Goal: Entertainment & Leisure: Browse casually

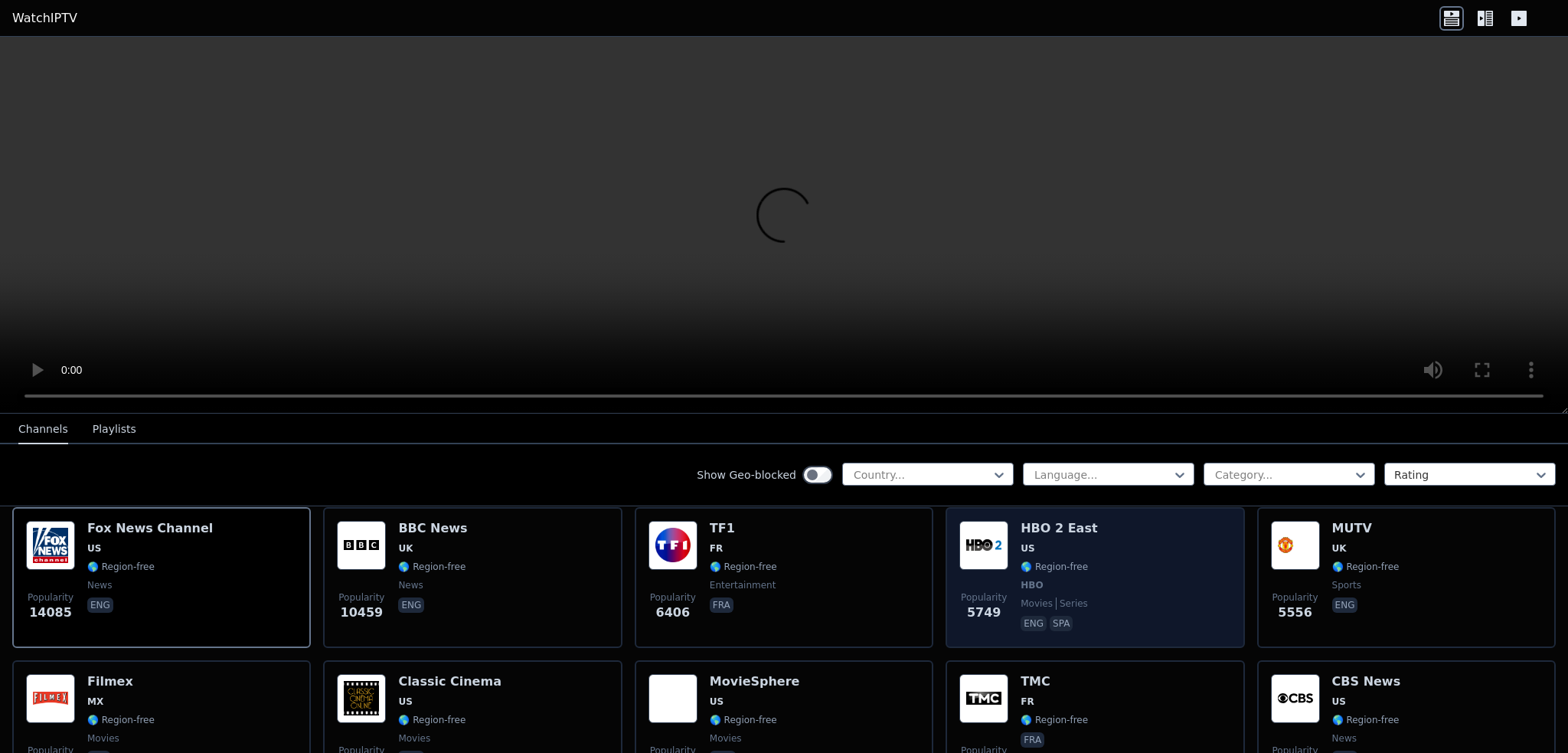
scroll to position [153, 0]
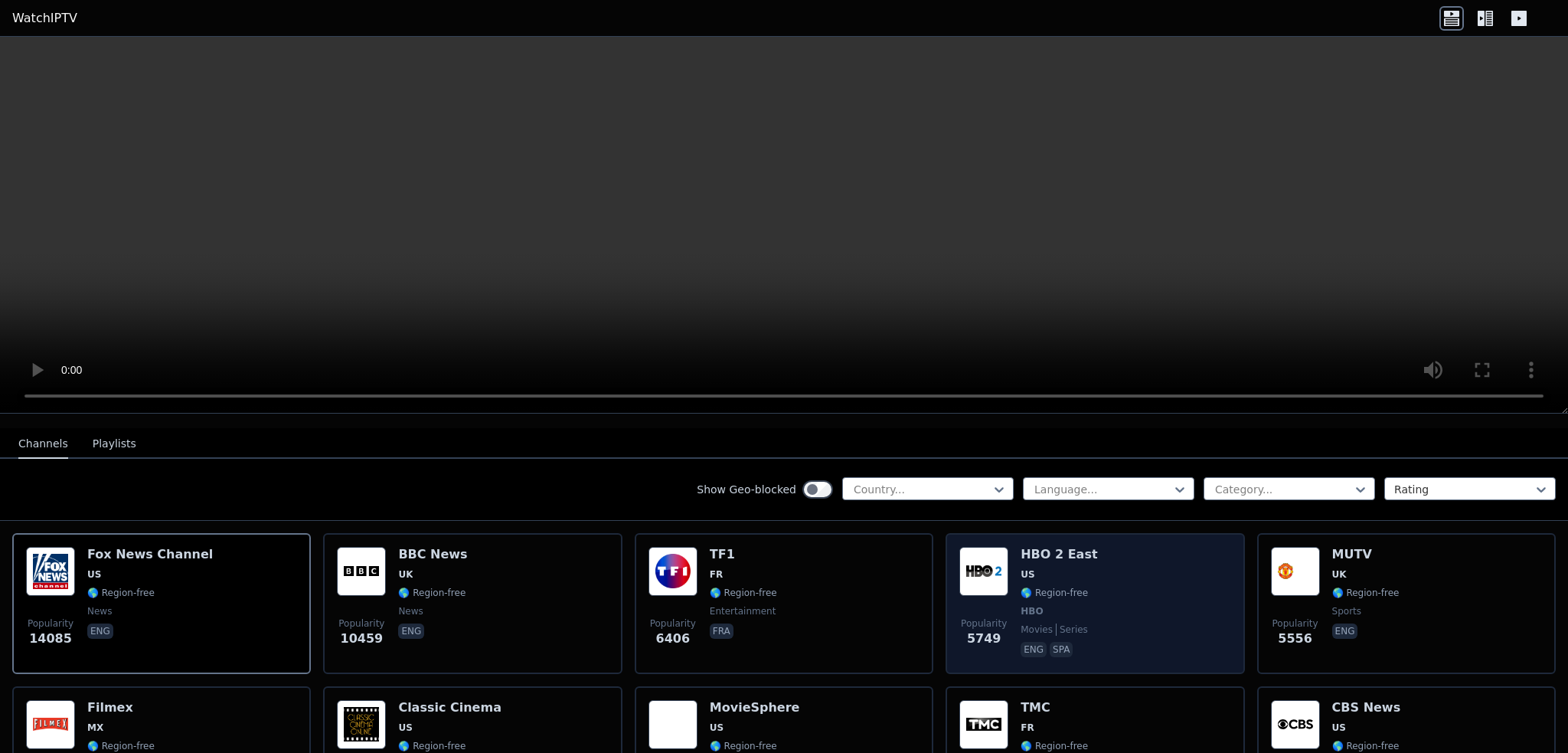
click at [976, 546] on img at bounding box center [984, 571] width 49 height 49
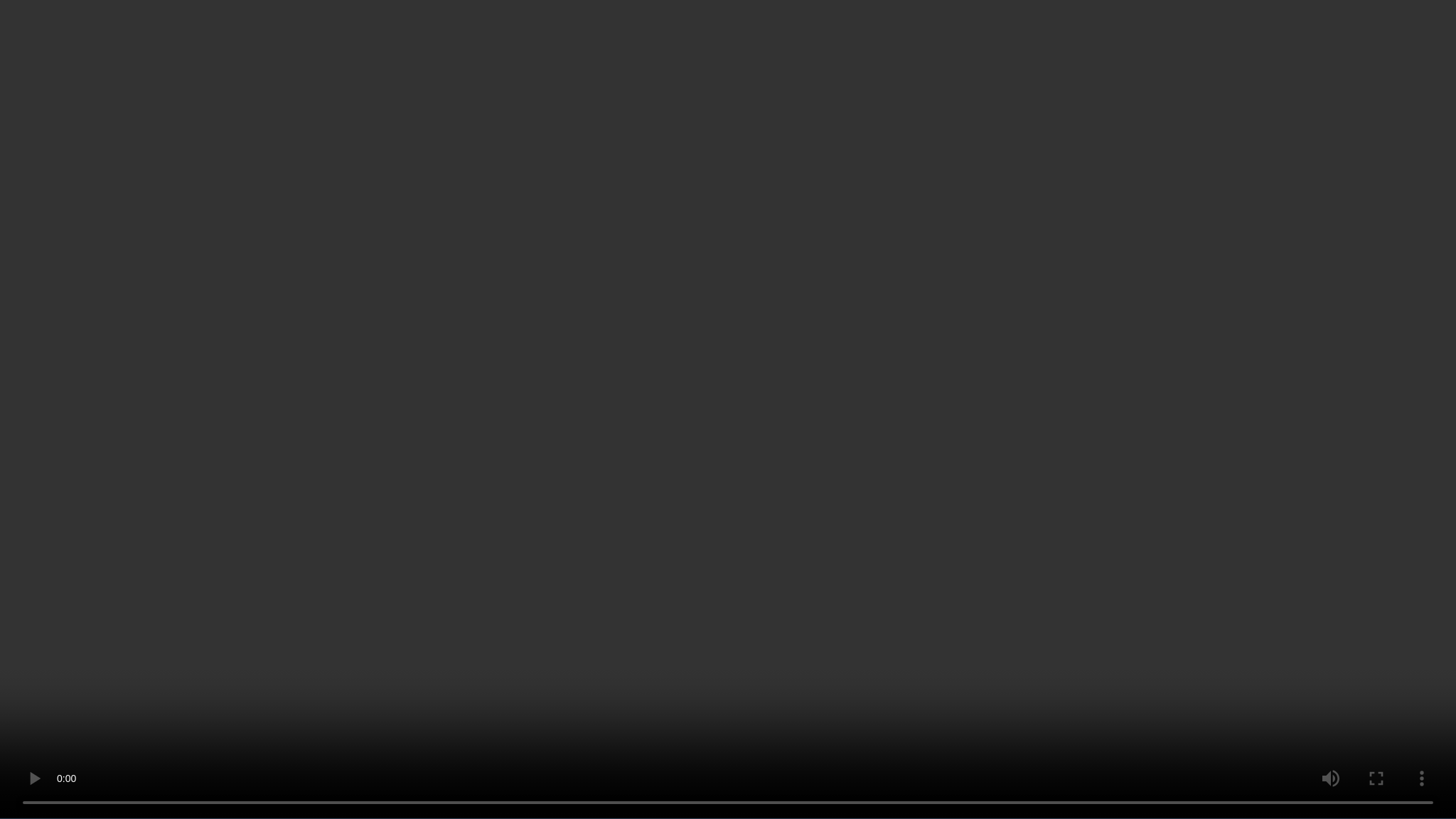
click at [1141, 699] on video at bounding box center [728, 410] width 1456 height 819
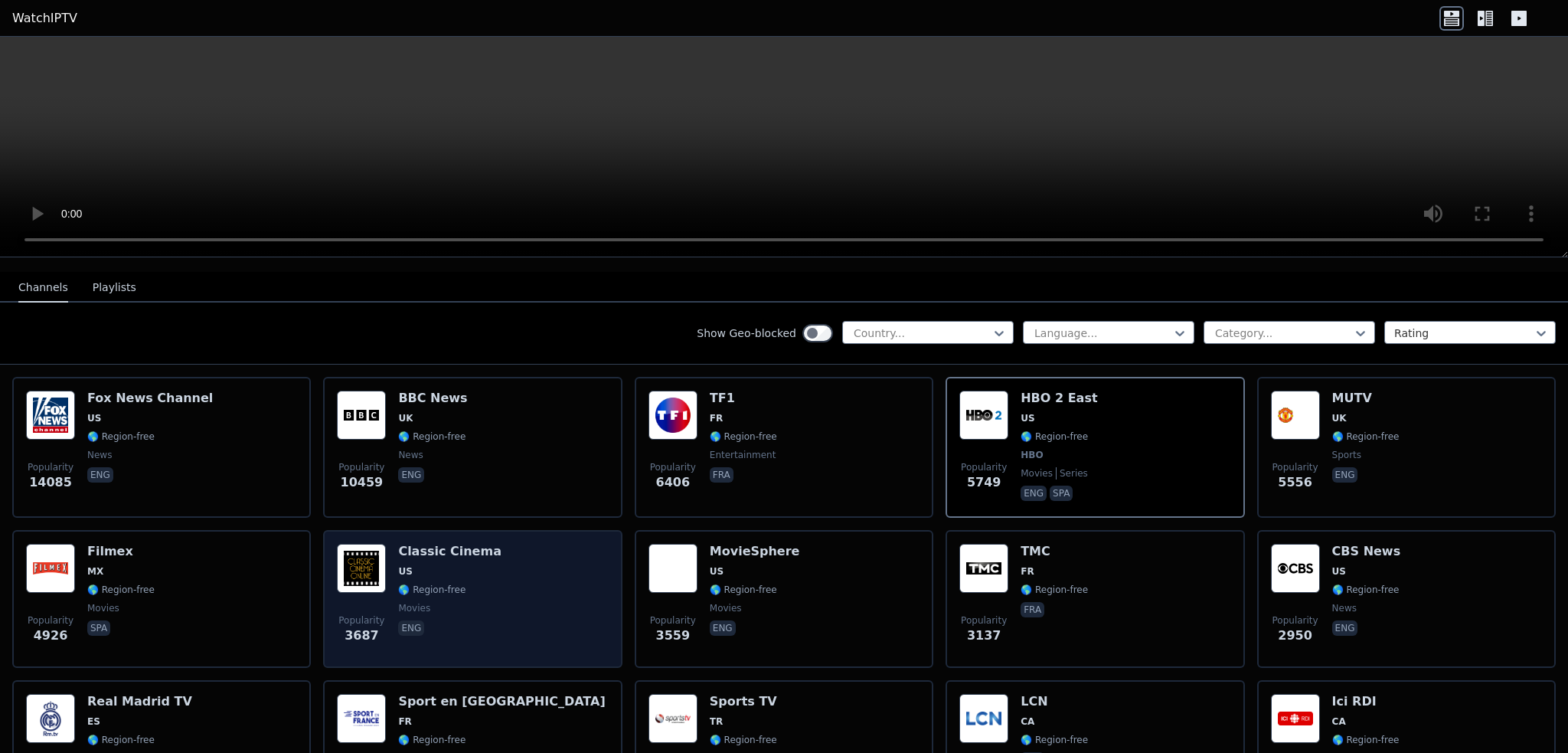
click at [363, 544] on img at bounding box center [362, 568] width 49 height 49
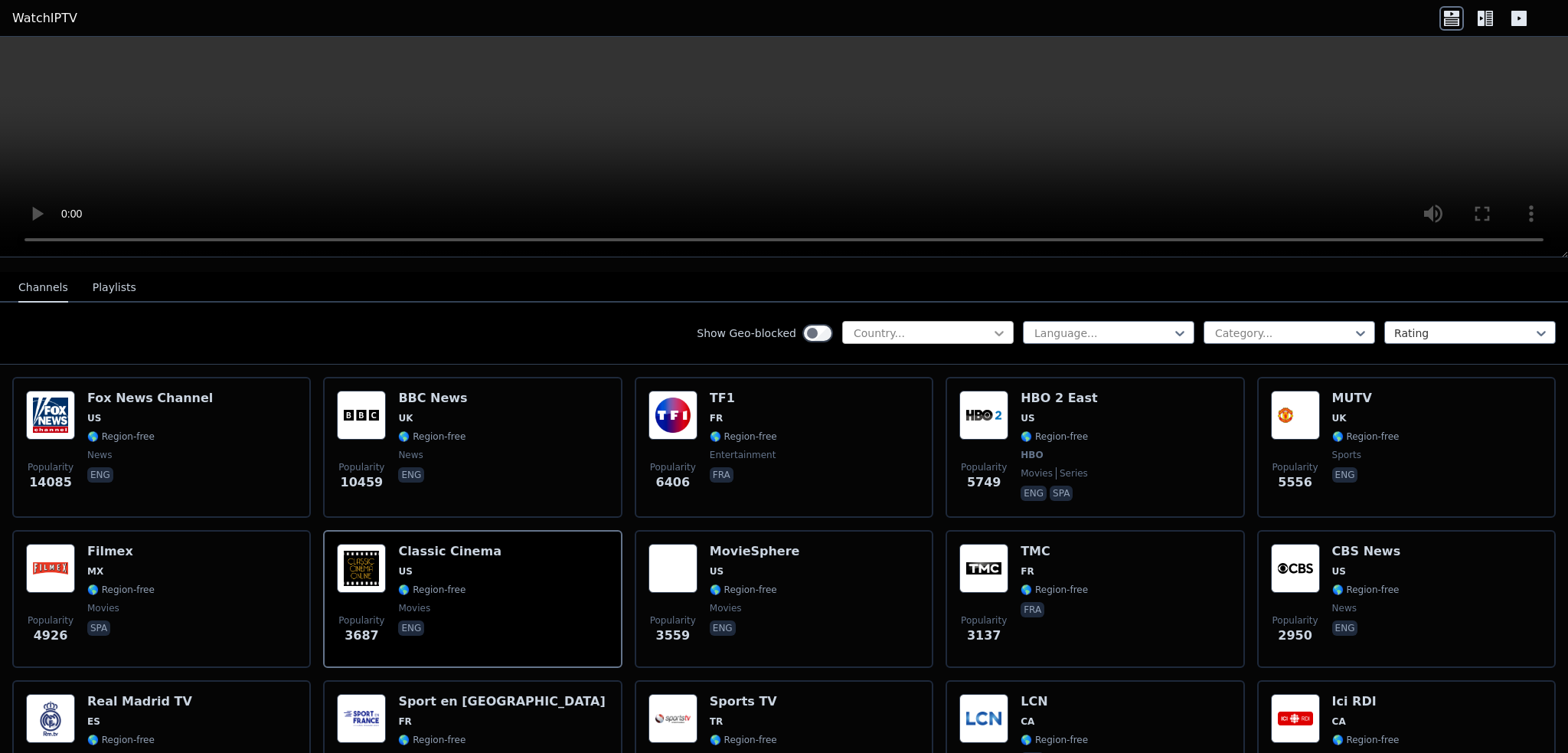
click at [992, 325] on icon at bounding box center [998, 332] width 15 height 15
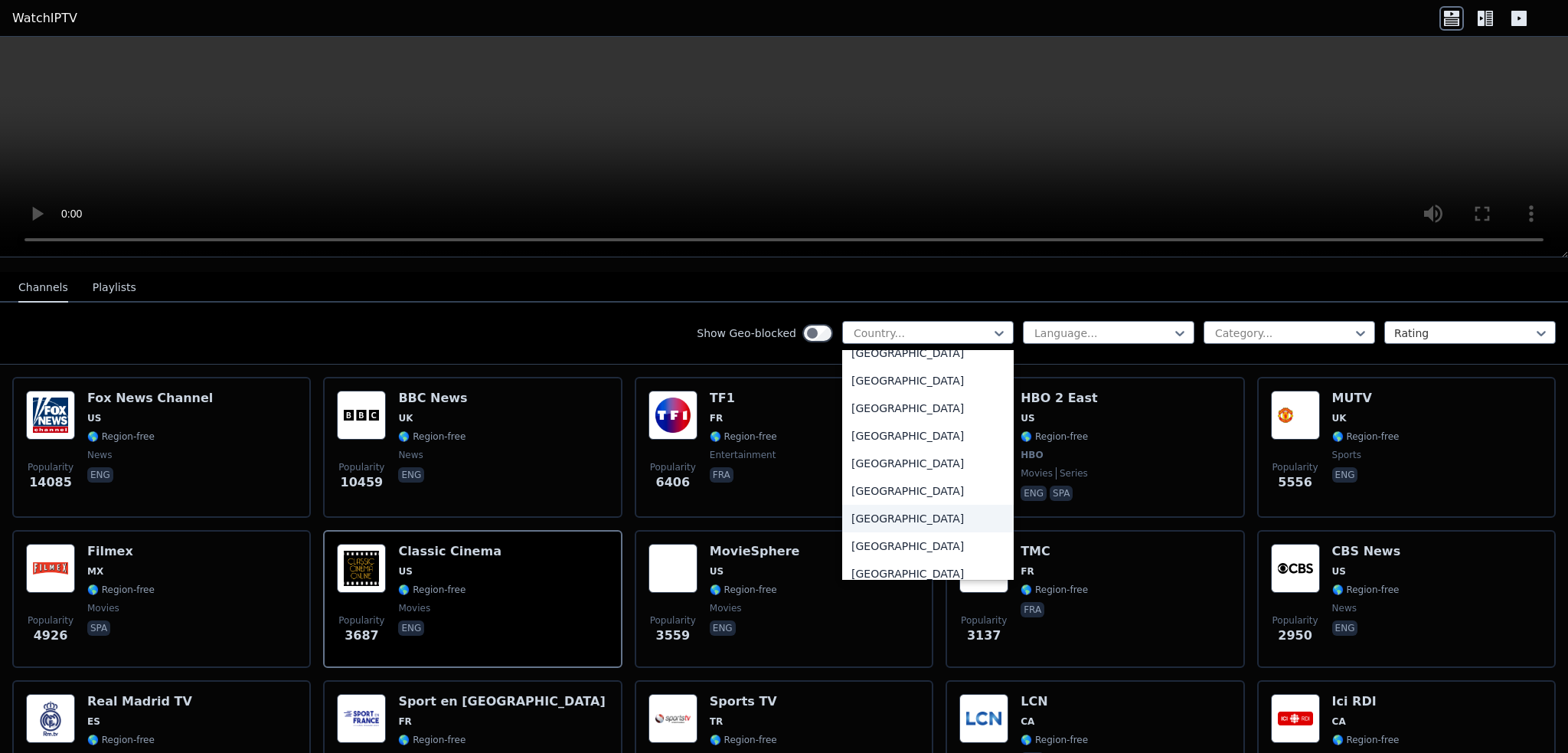
scroll to position [5352, 0]
click at [892, 421] on div "[GEOGRAPHIC_DATA]" at bounding box center [927, 432] width 171 height 28
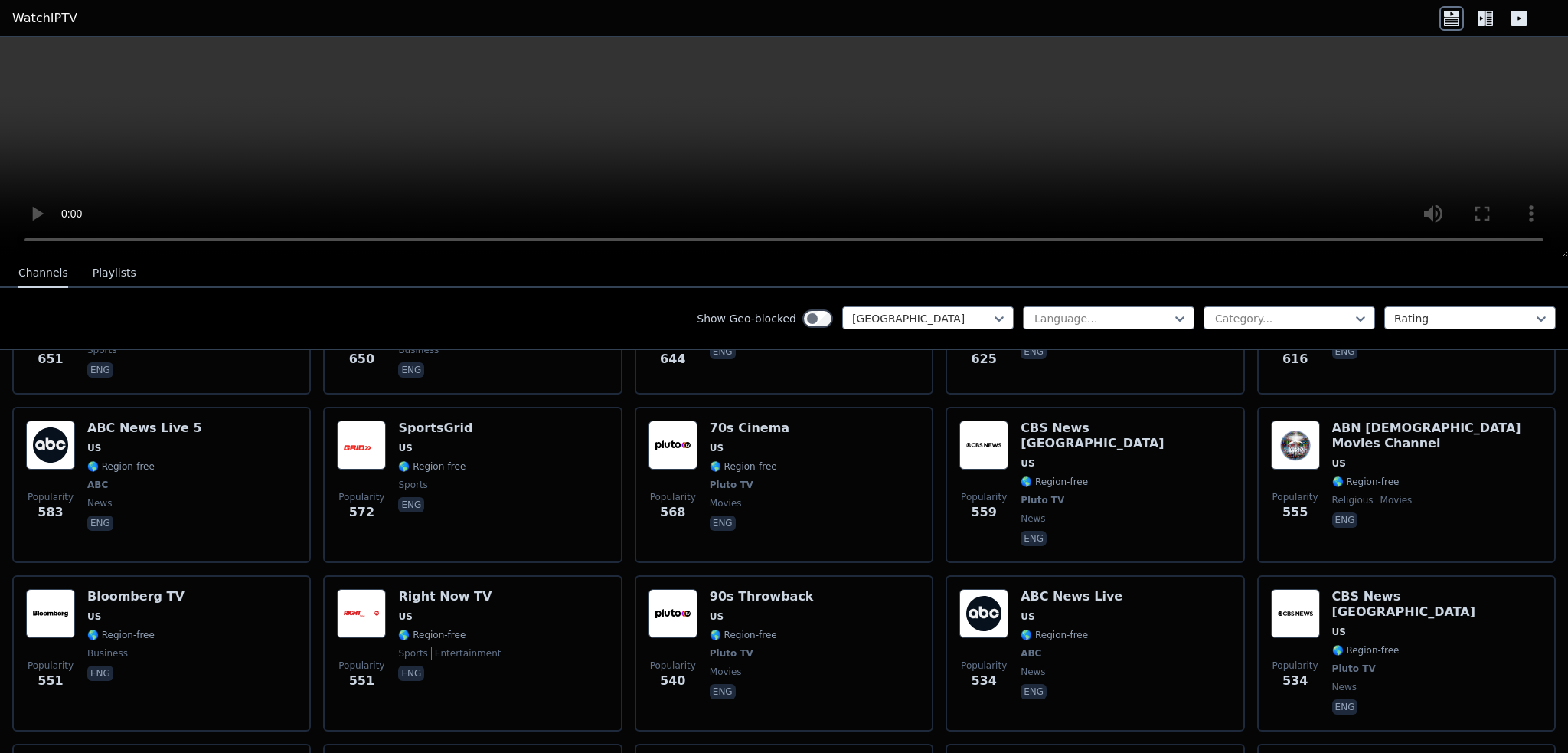
scroll to position [1378, 0]
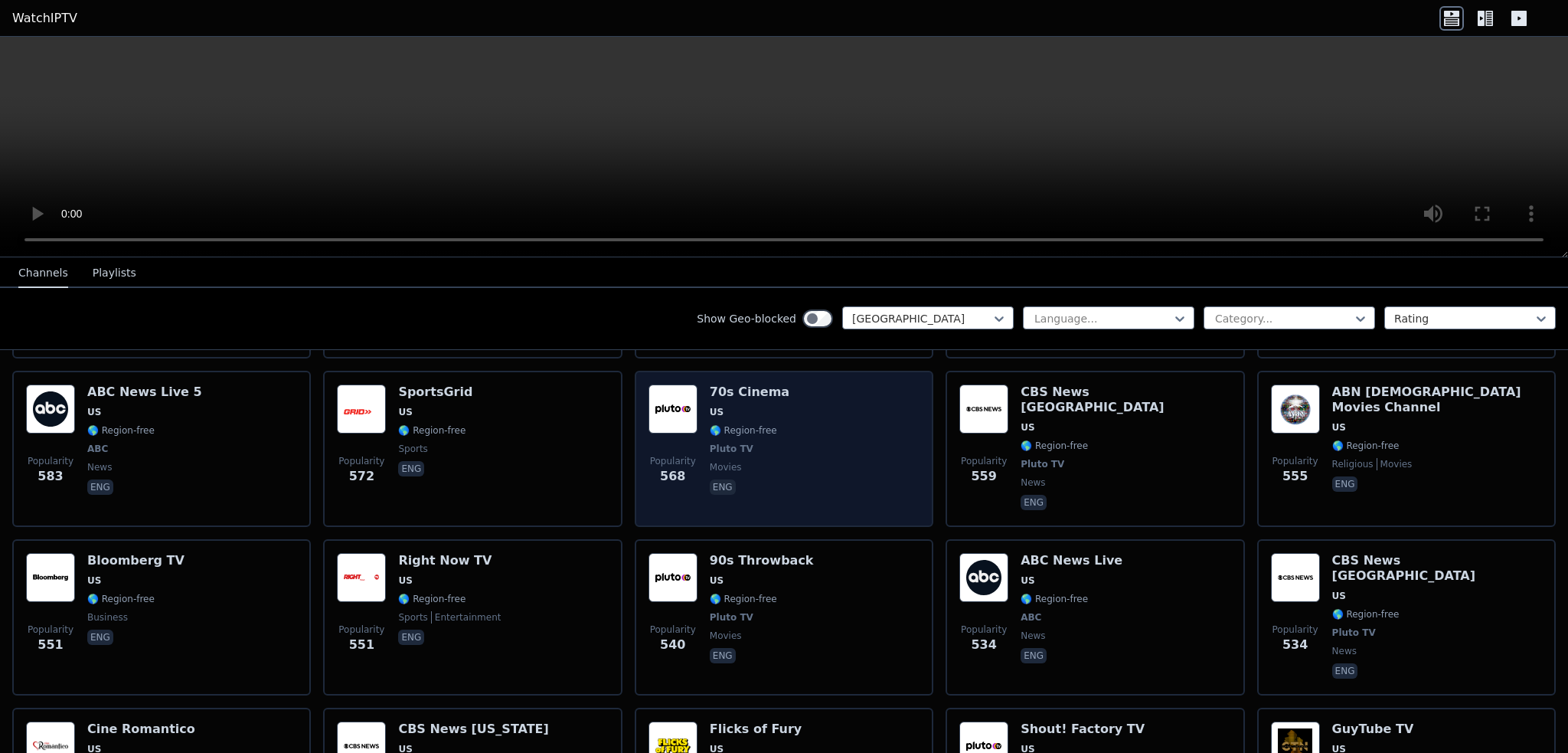
click at [696, 399] on div "Popularity 568 70s Cinema US 🌎 Region-free Pluto TV movies eng" at bounding box center [784, 449] width 271 height 129
click at [748, 406] on span "US" at bounding box center [749, 412] width 79 height 13
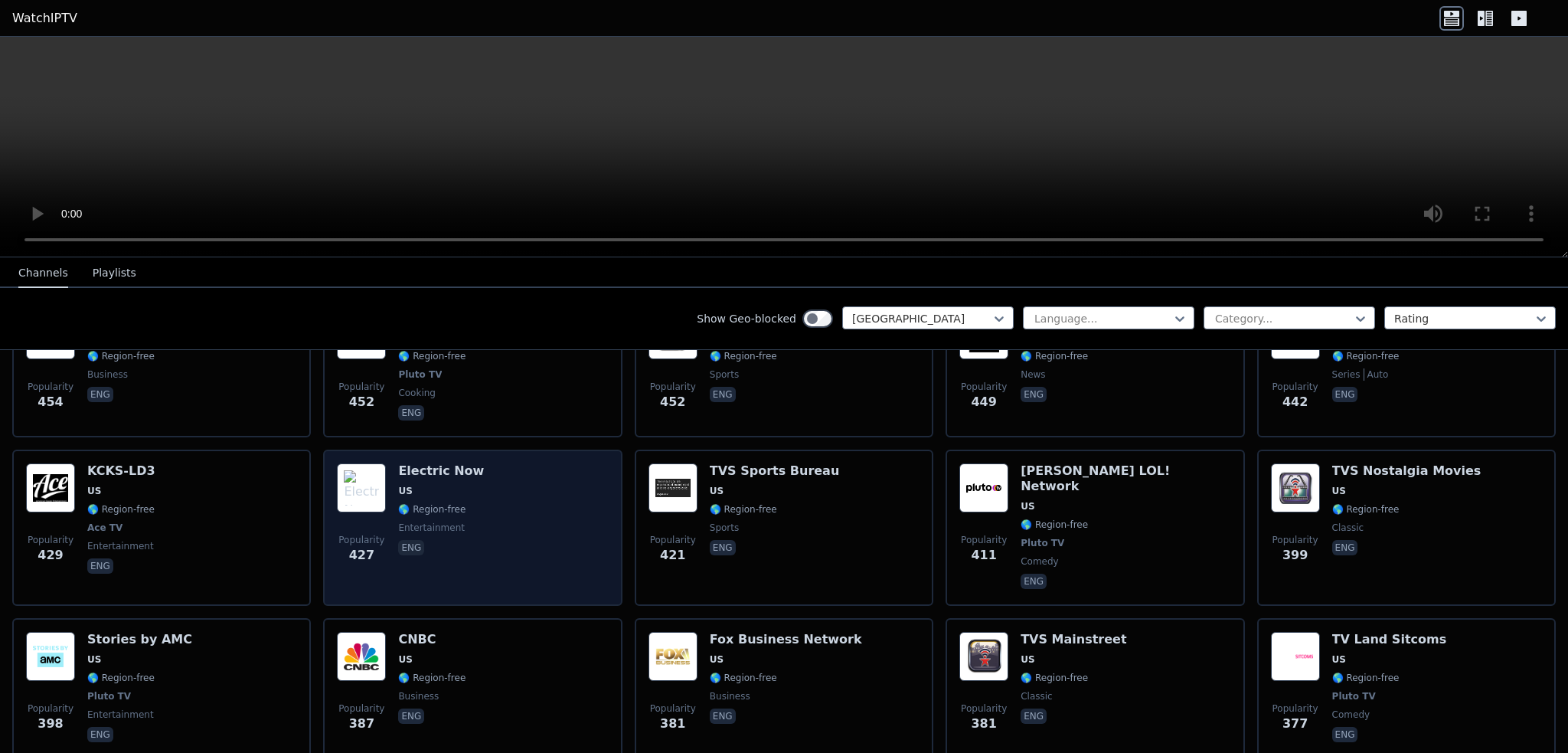
scroll to position [2374, 0]
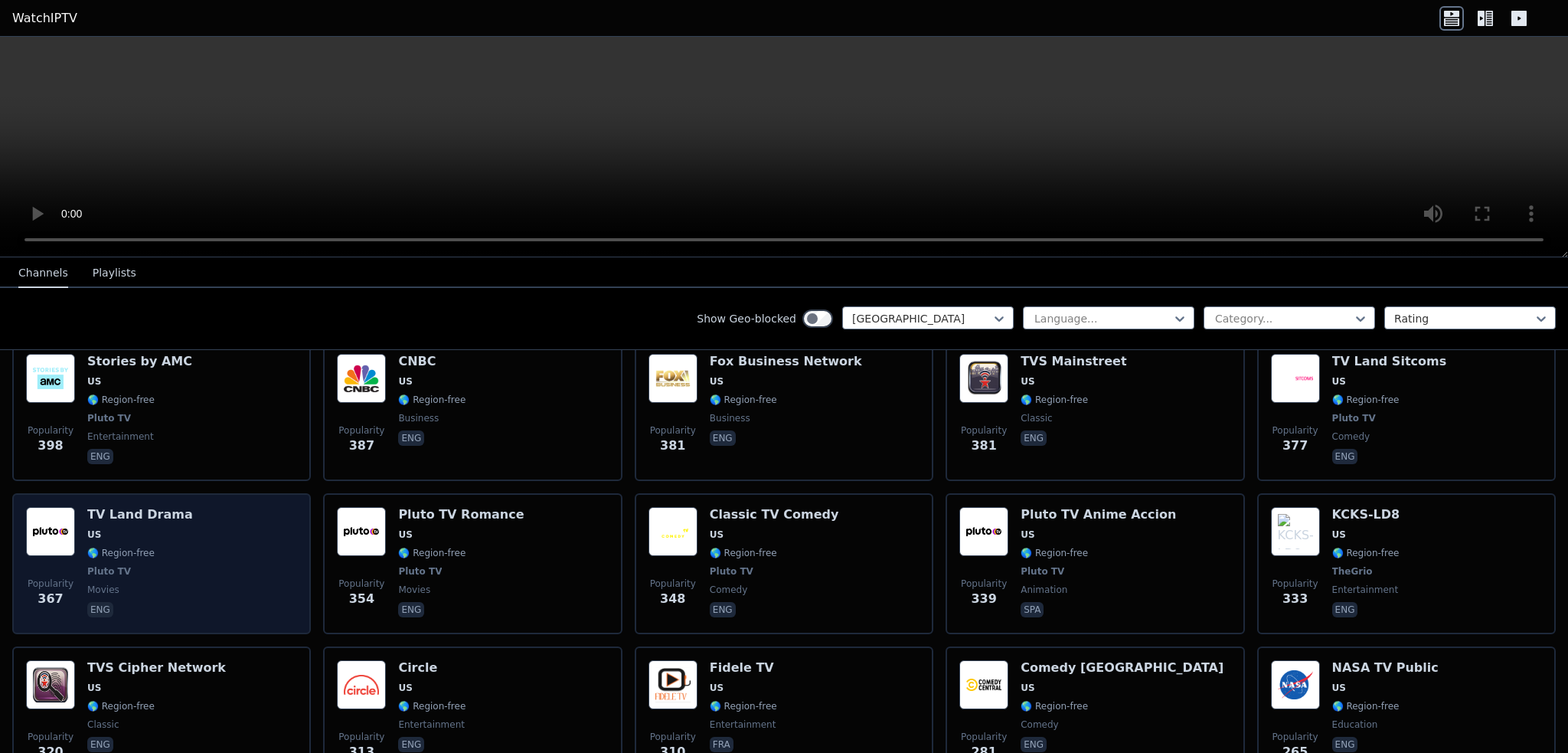
click at [55, 507] on img at bounding box center [50, 531] width 49 height 49
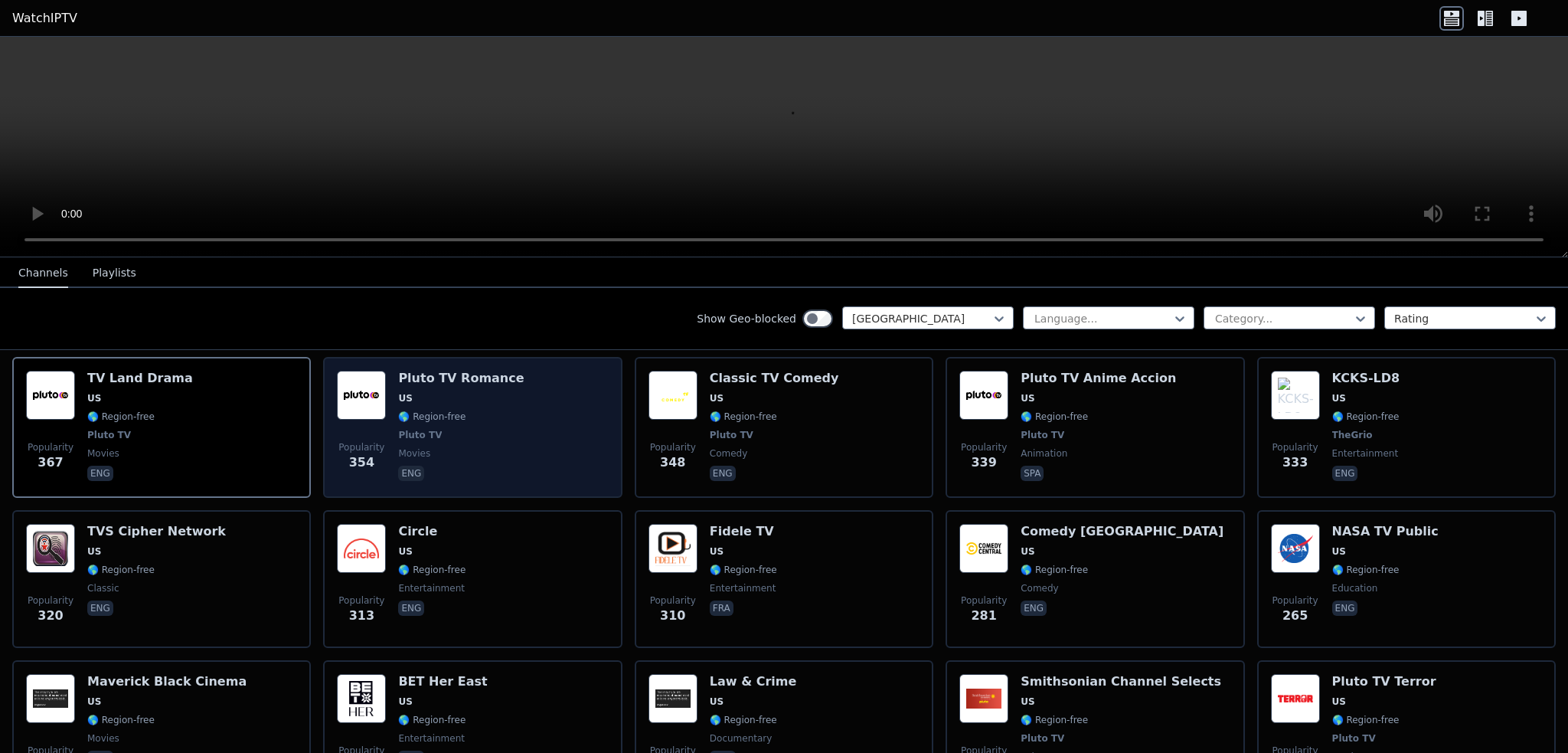
scroll to position [2526, 0]
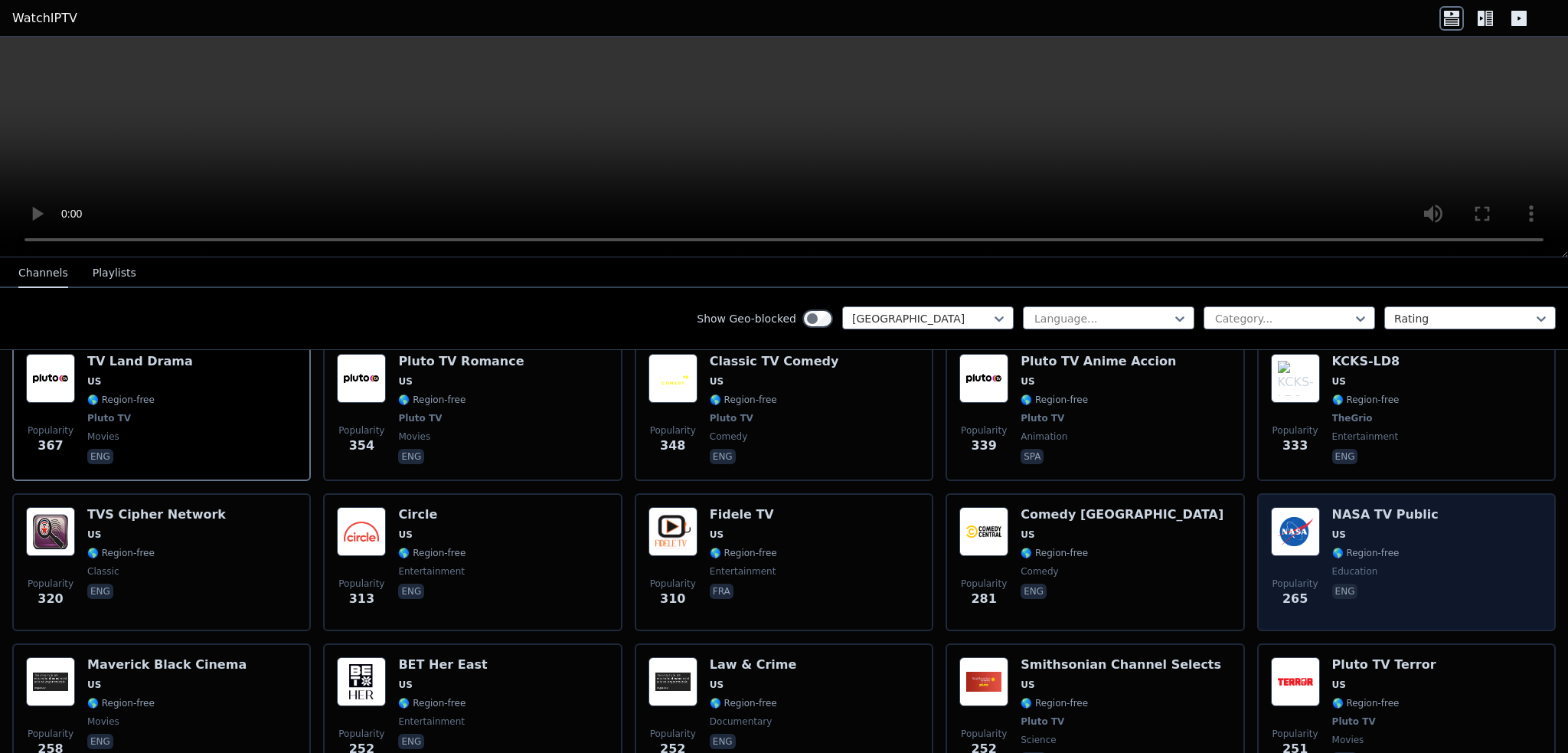
click at [1307, 507] on img at bounding box center [1295, 531] width 49 height 49
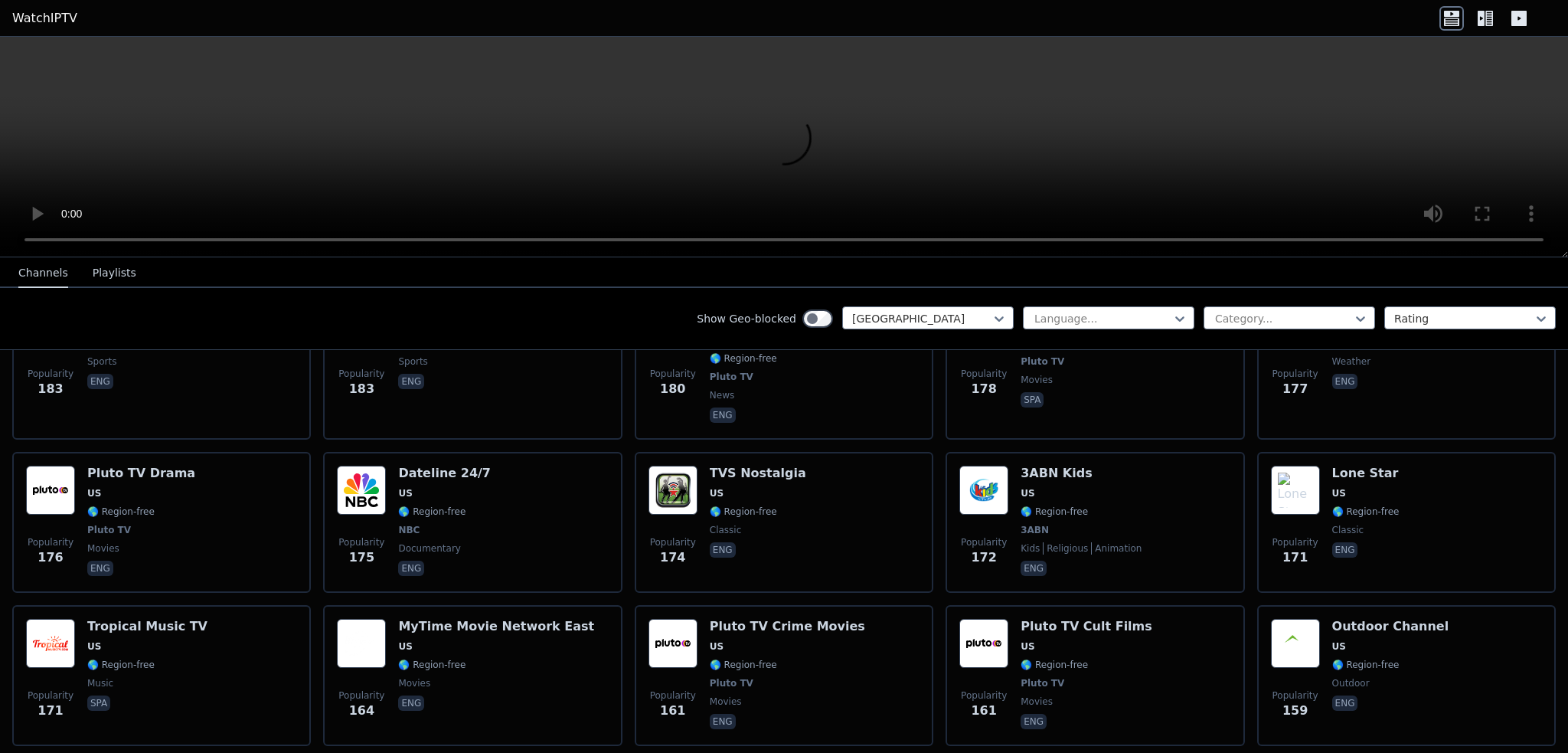
scroll to position [3828, 0]
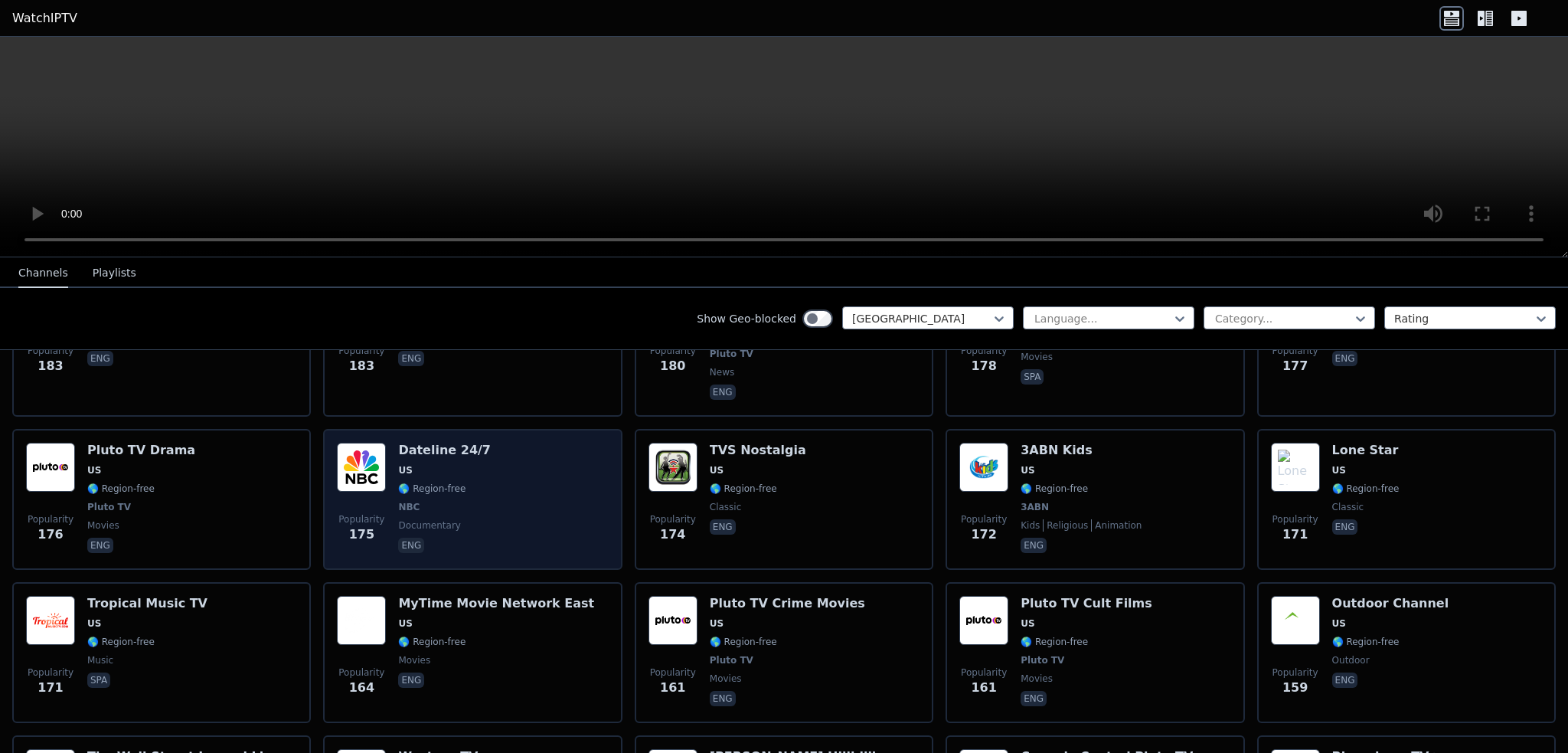
click at [362, 443] on img at bounding box center [362, 467] width 49 height 49
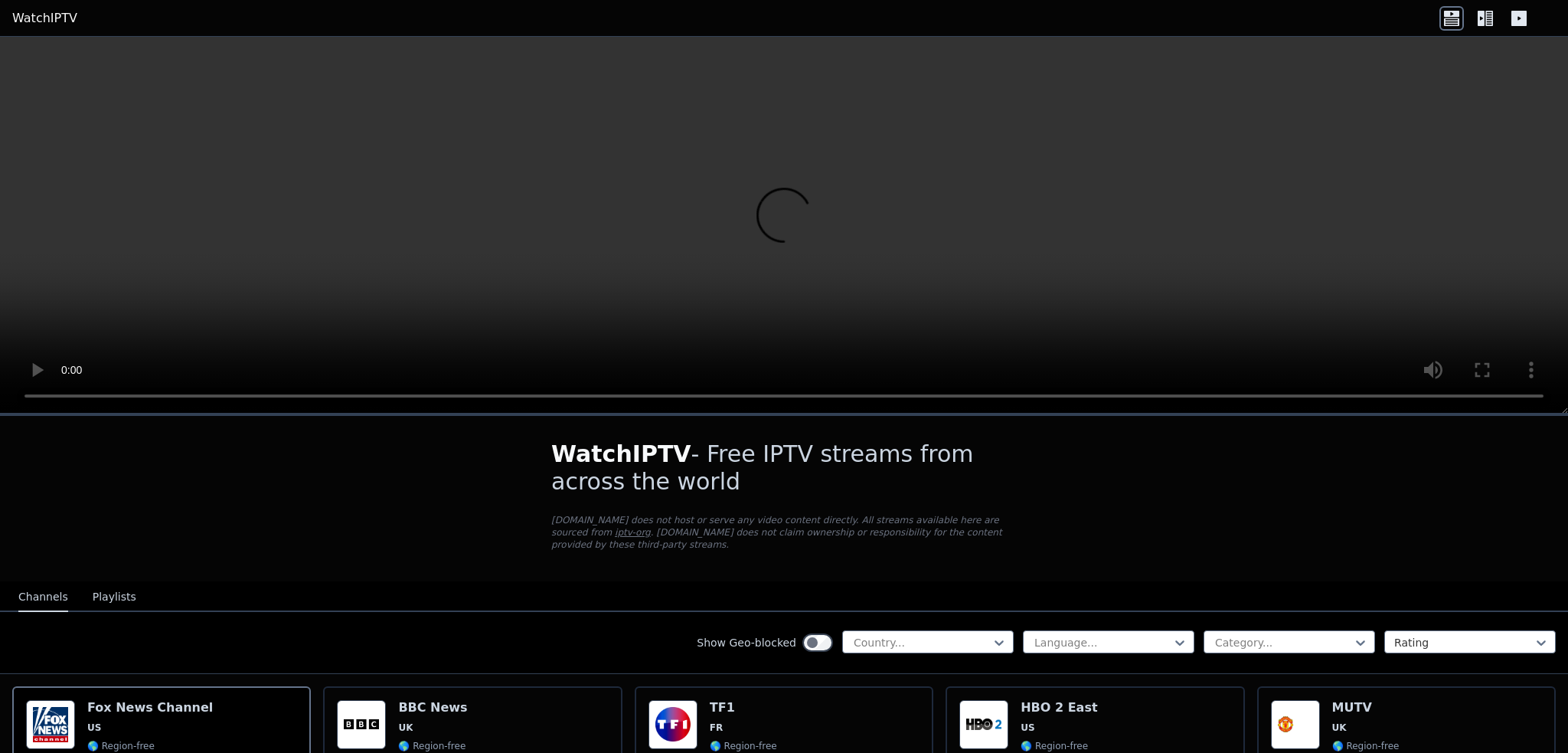
scroll to position [307, 0]
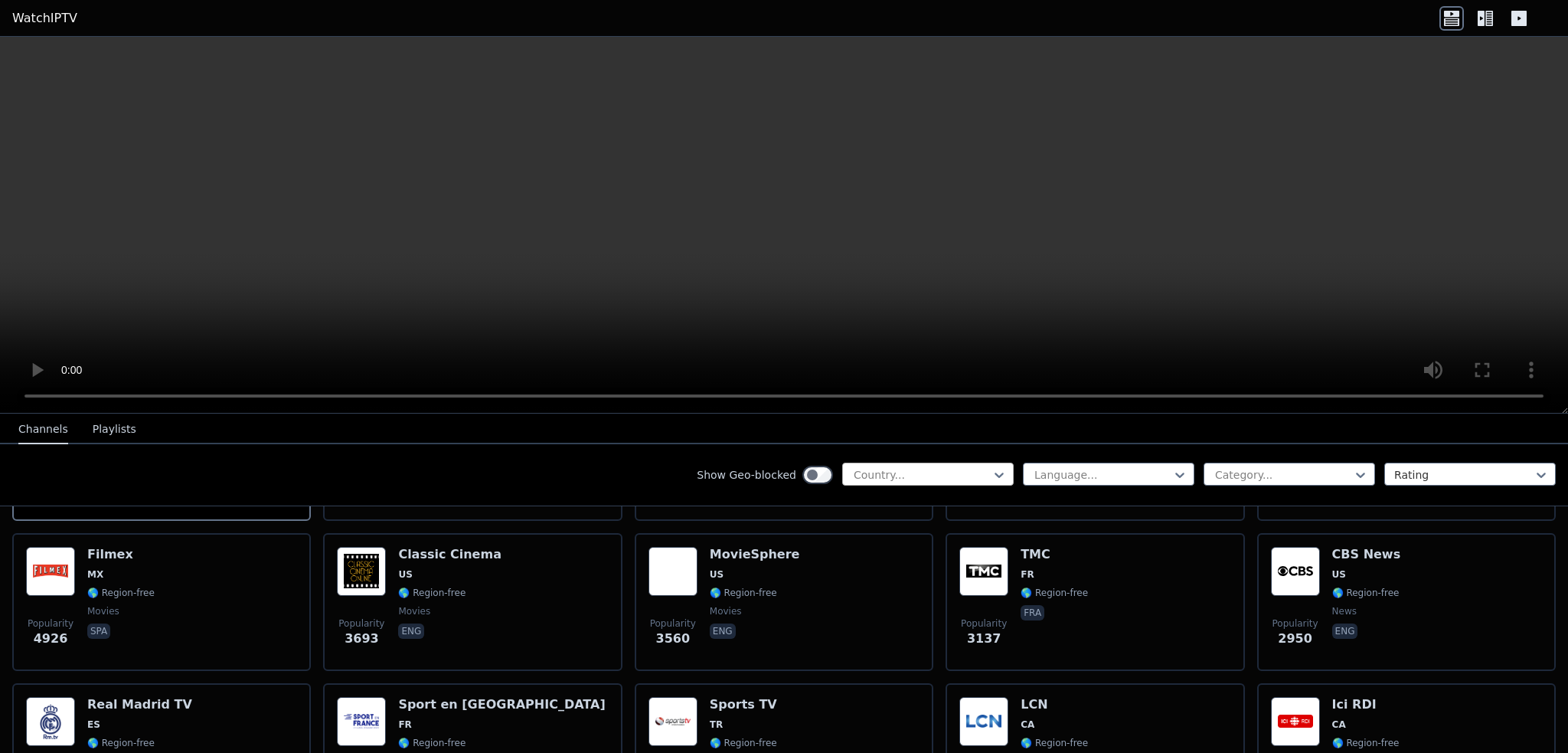
click at [898, 468] on div at bounding box center [921, 474] width 139 height 15
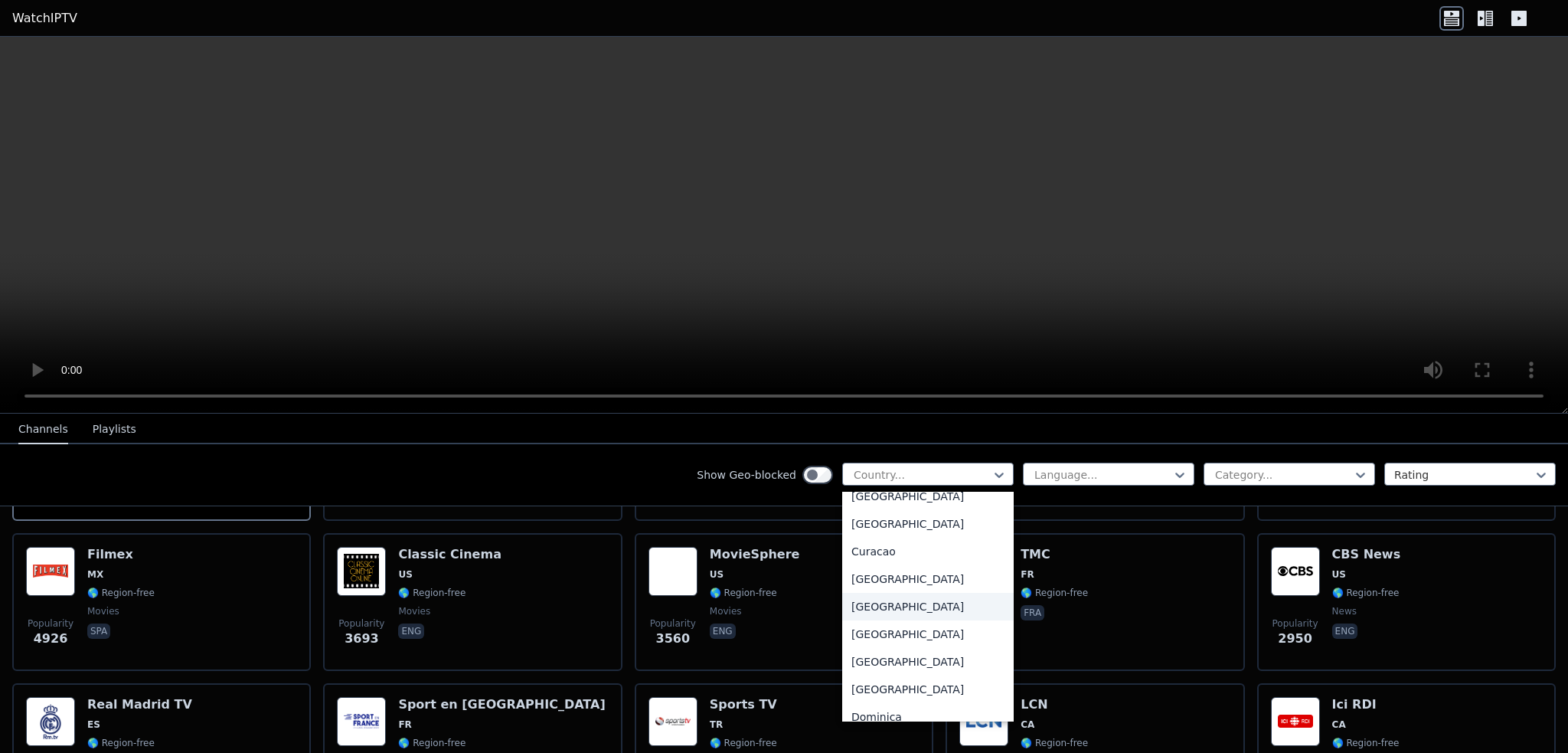
scroll to position [1148, 0]
click at [867, 518] on div "[GEOGRAPHIC_DATA]" at bounding box center [927, 517] width 171 height 28
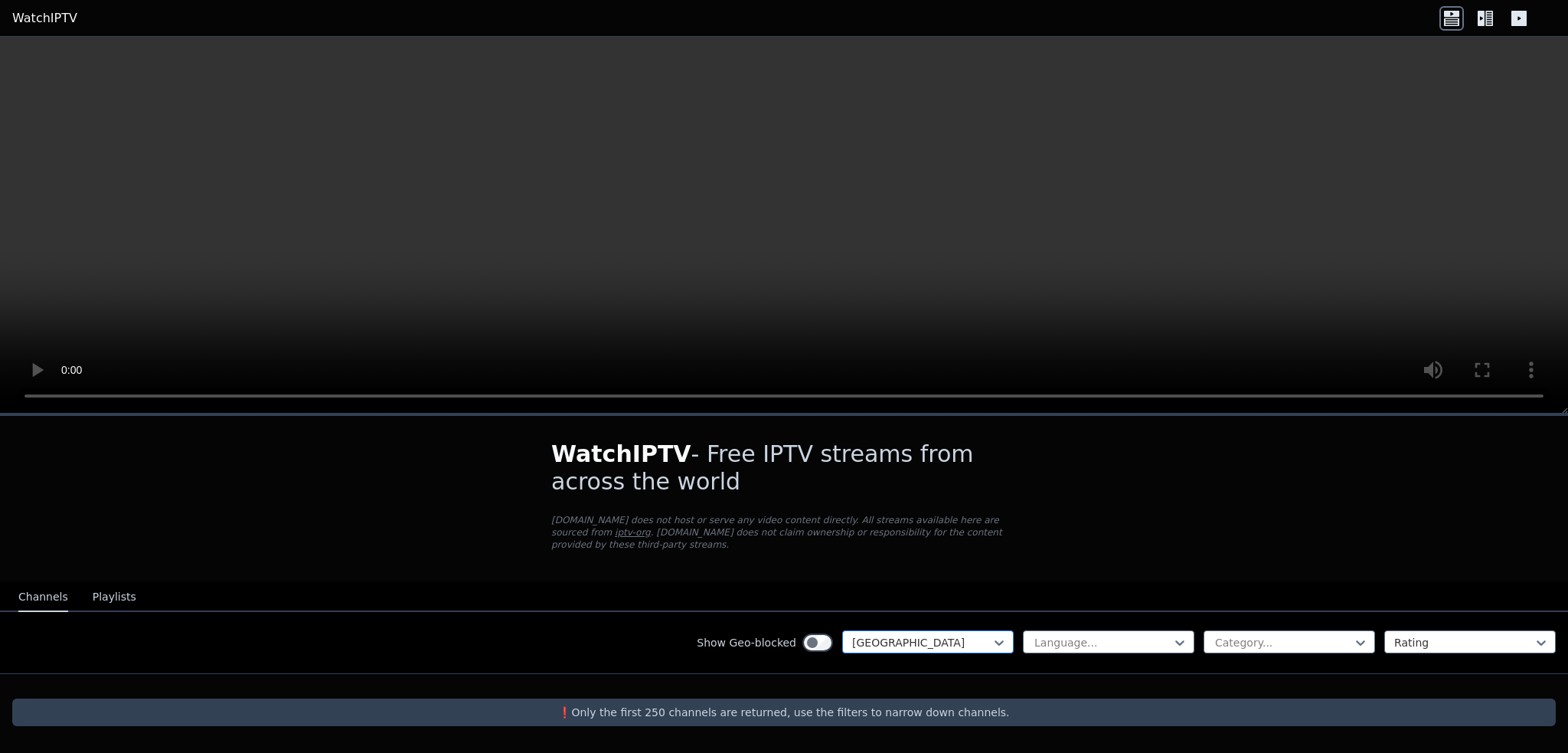
click at [997, 631] on div at bounding box center [998, 642] width 15 height 23
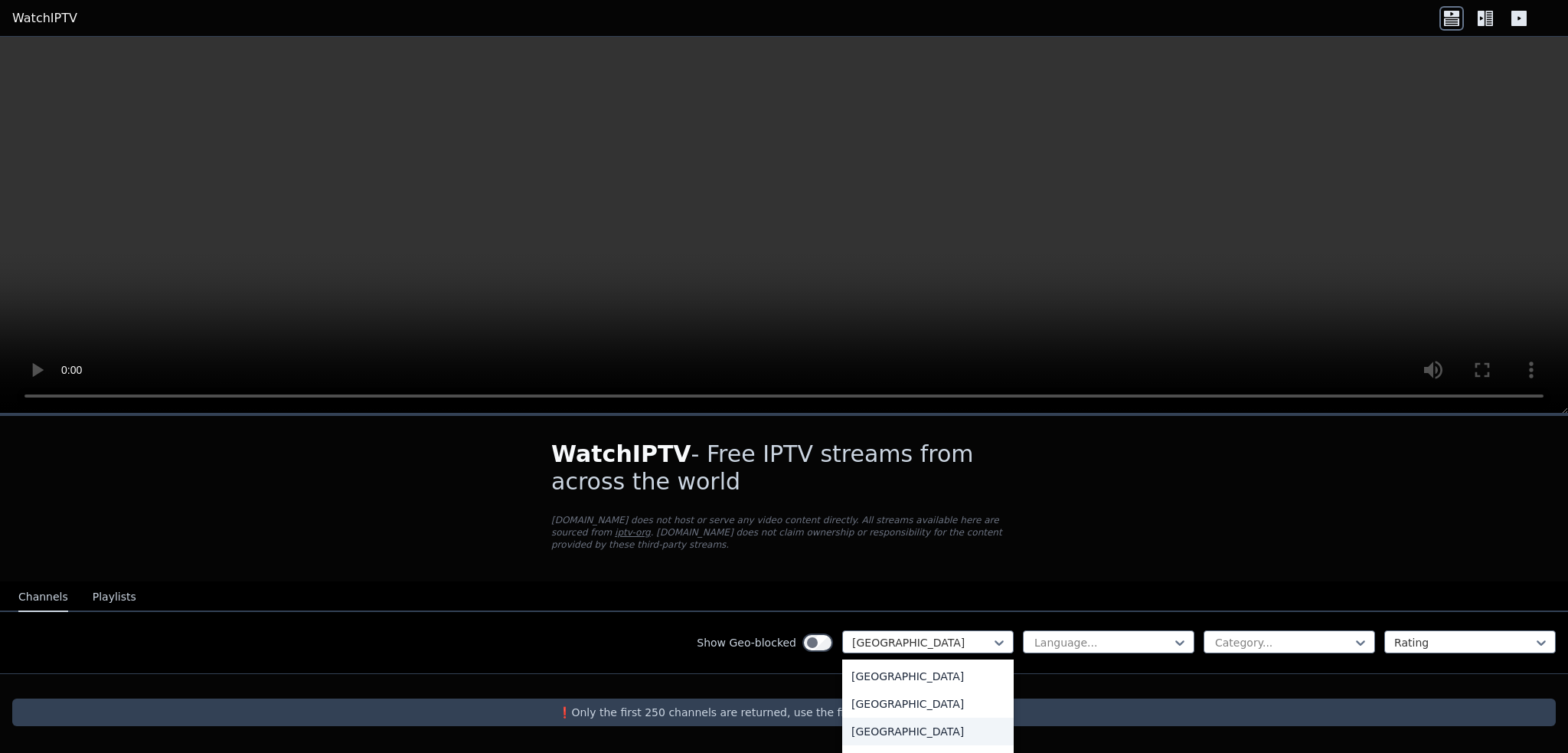
scroll to position [2346, 0]
click at [877, 703] on div "[GEOGRAPHIC_DATA]" at bounding box center [927, 700] width 171 height 28
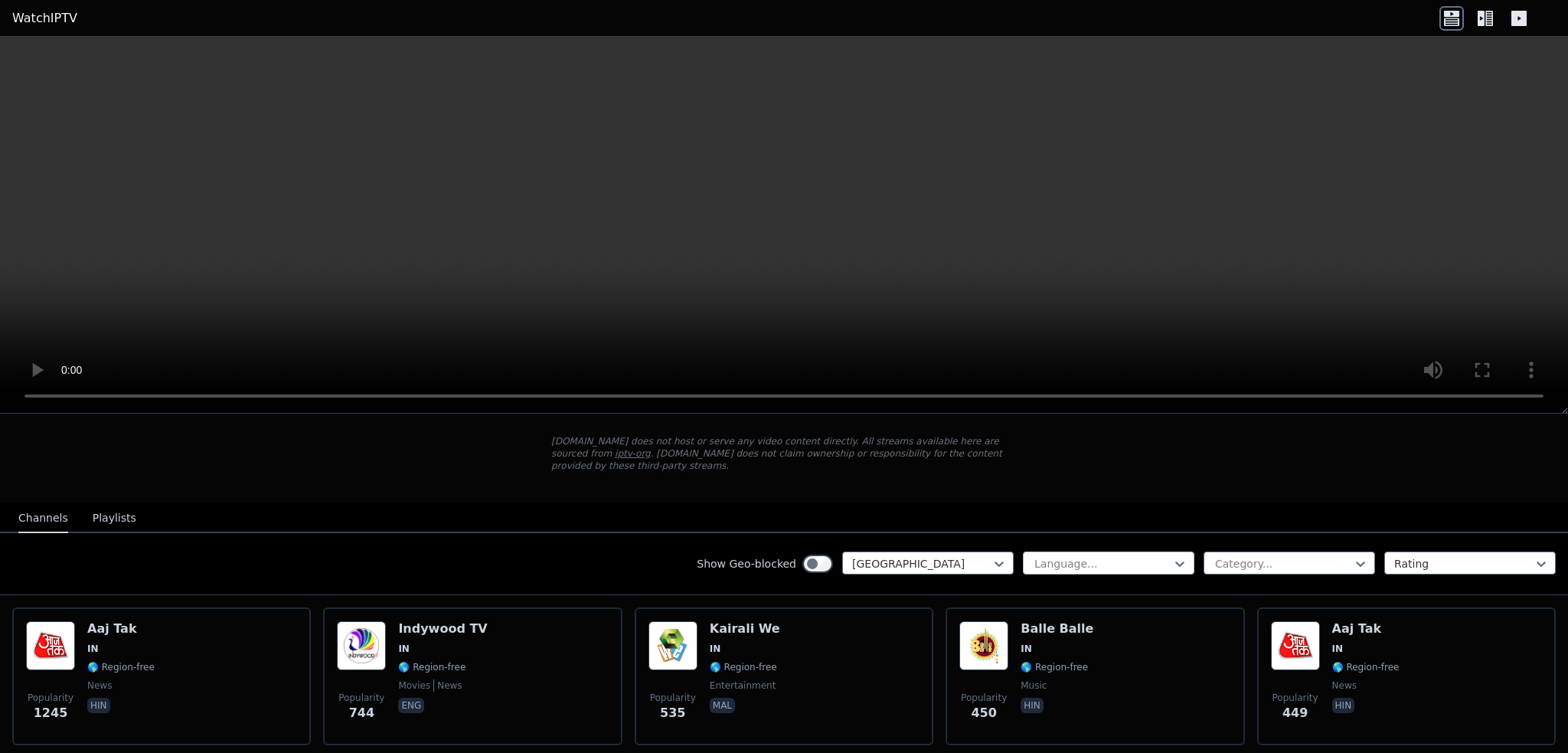
scroll to position [76, 0]
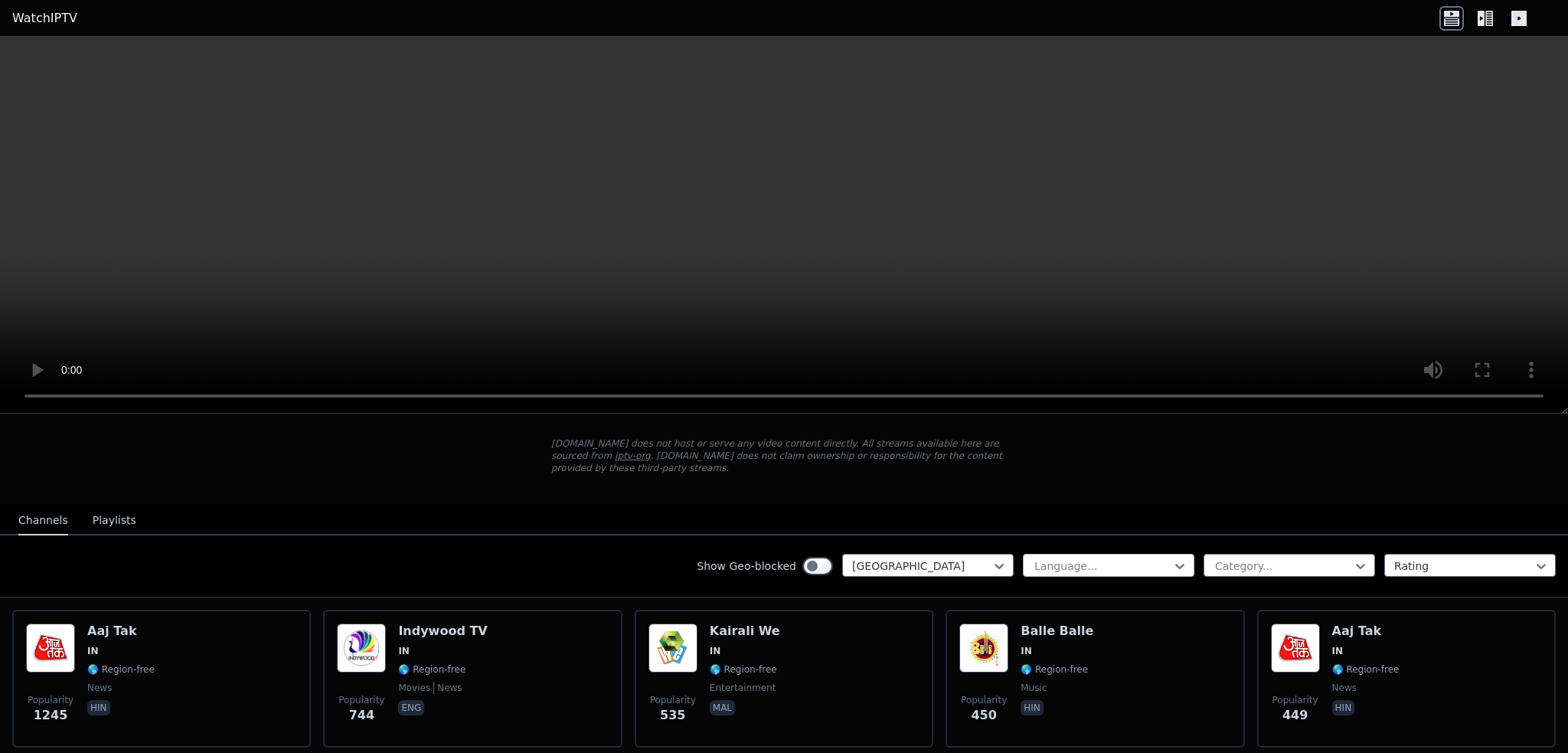
click at [1059, 558] on div at bounding box center [1102, 565] width 139 height 15
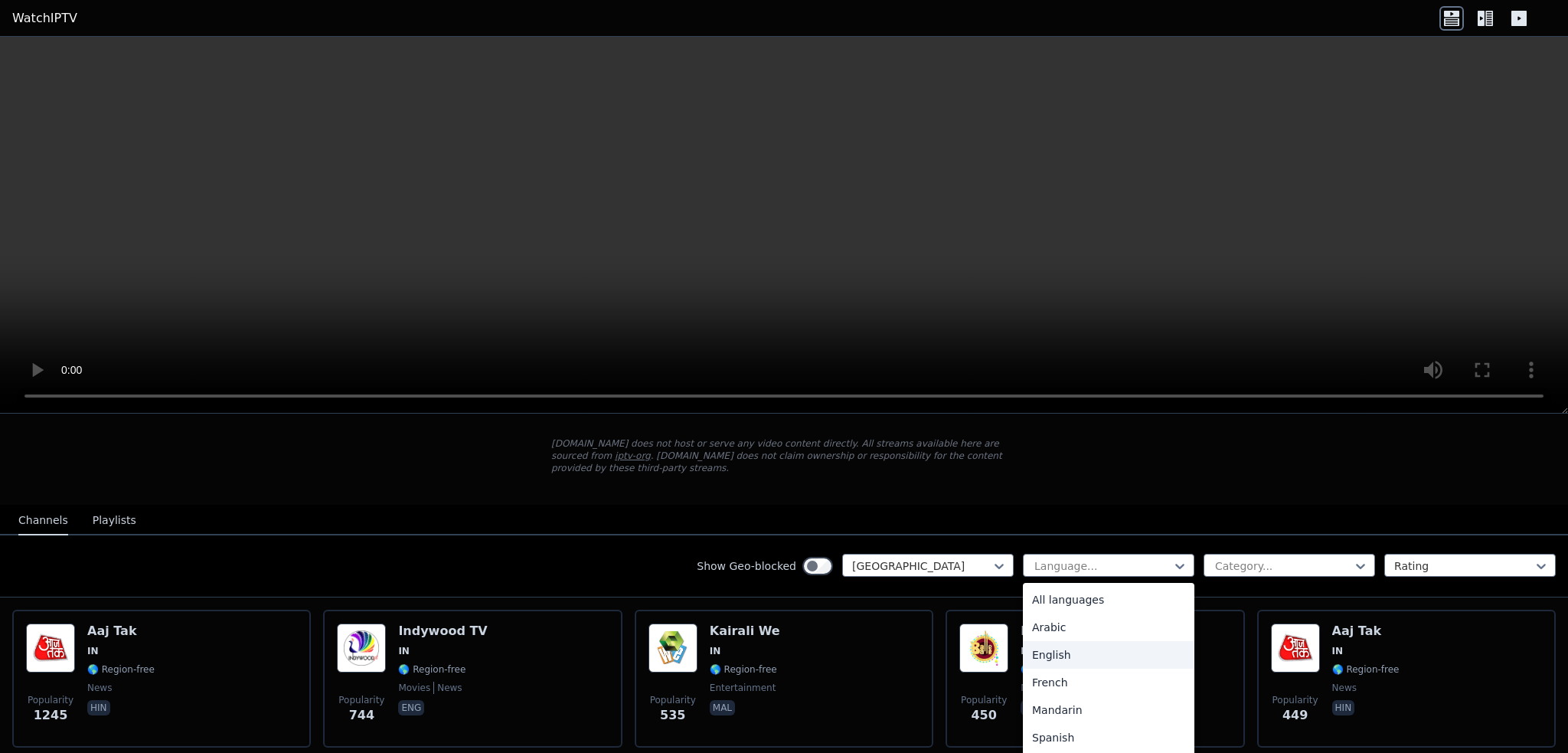
click at [1037, 641] on div "English" at bounding box center [1108, 654] width 171 height 28
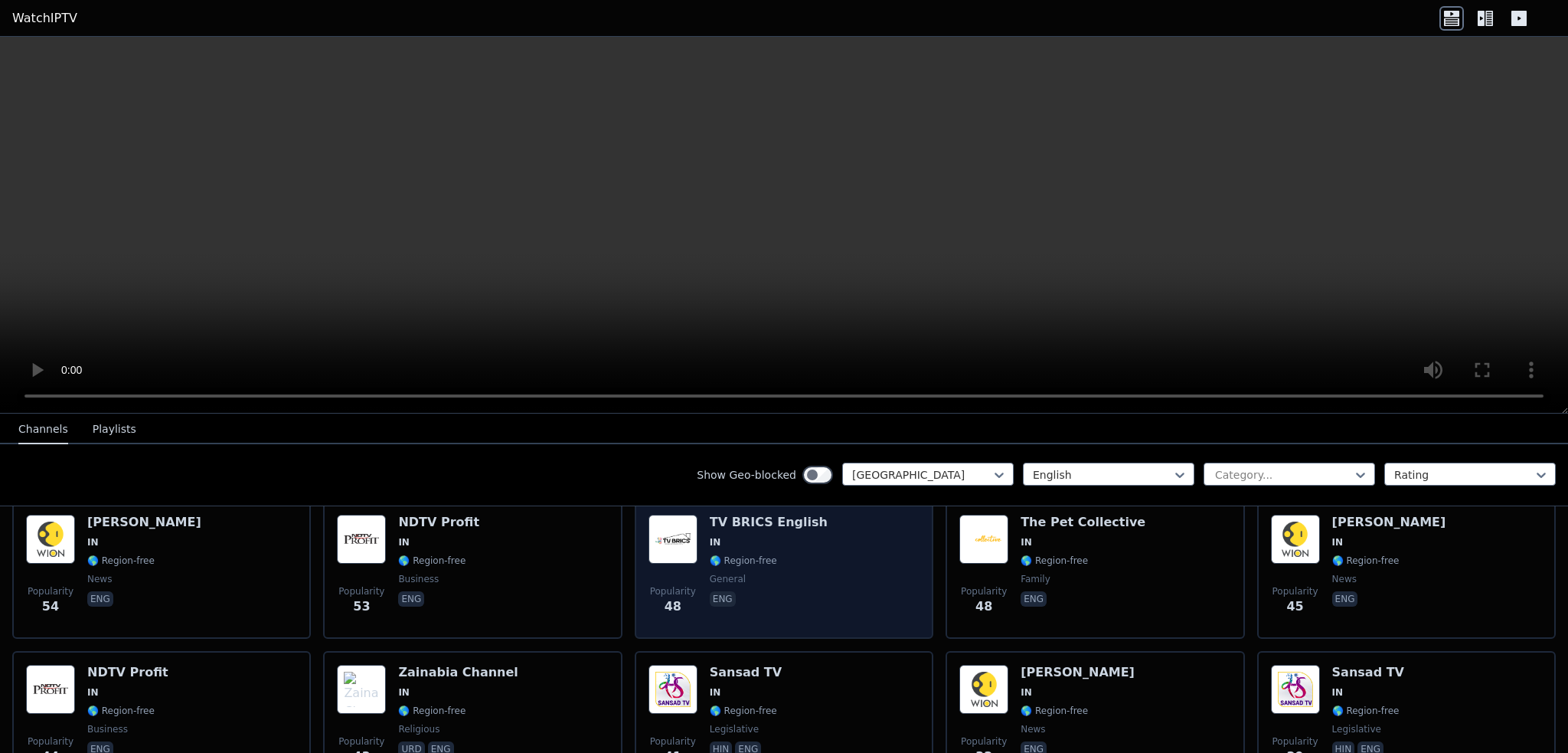
scroll to position [459, 0]
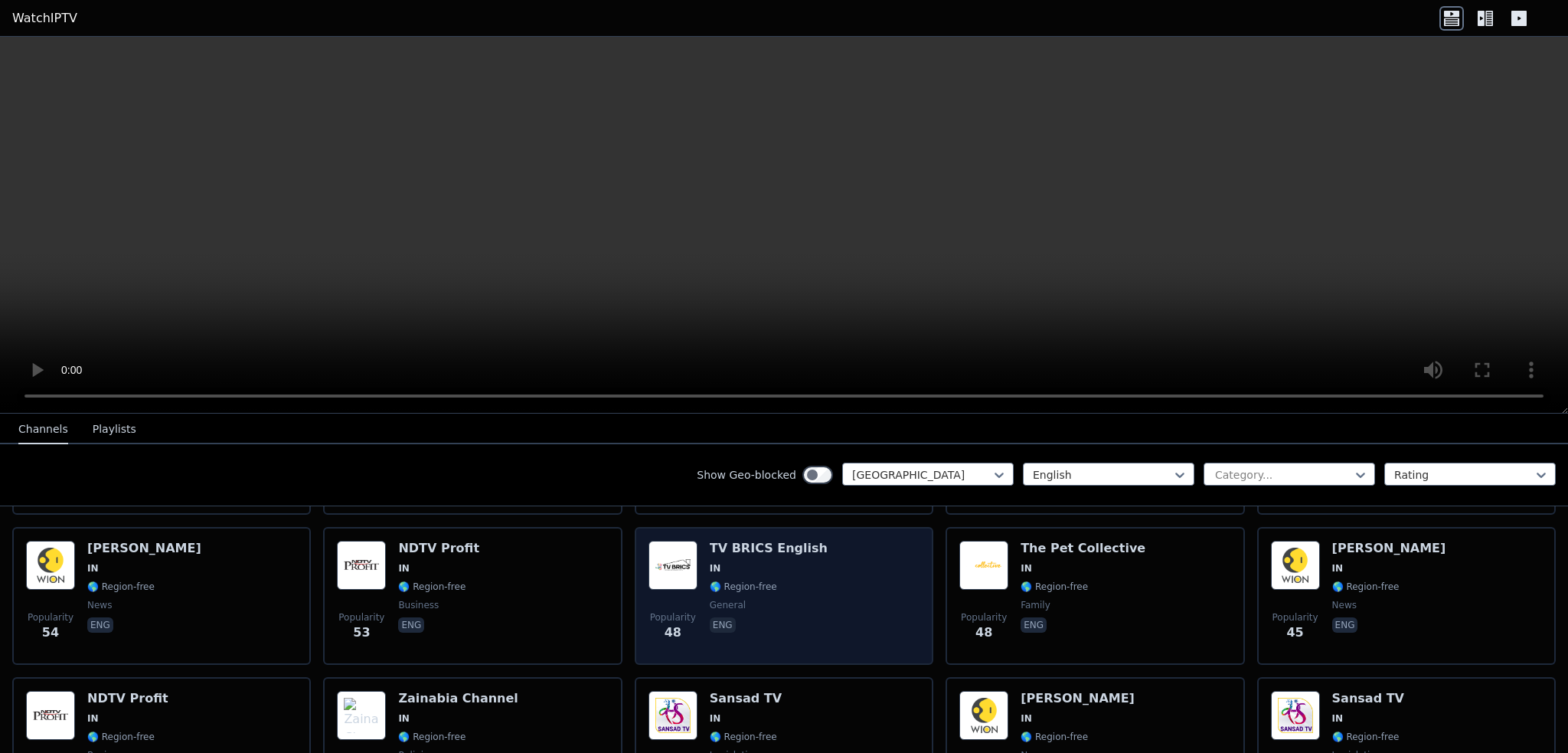
click at [675, 541] on img at bounding box center [673, 565] width 49 height 49
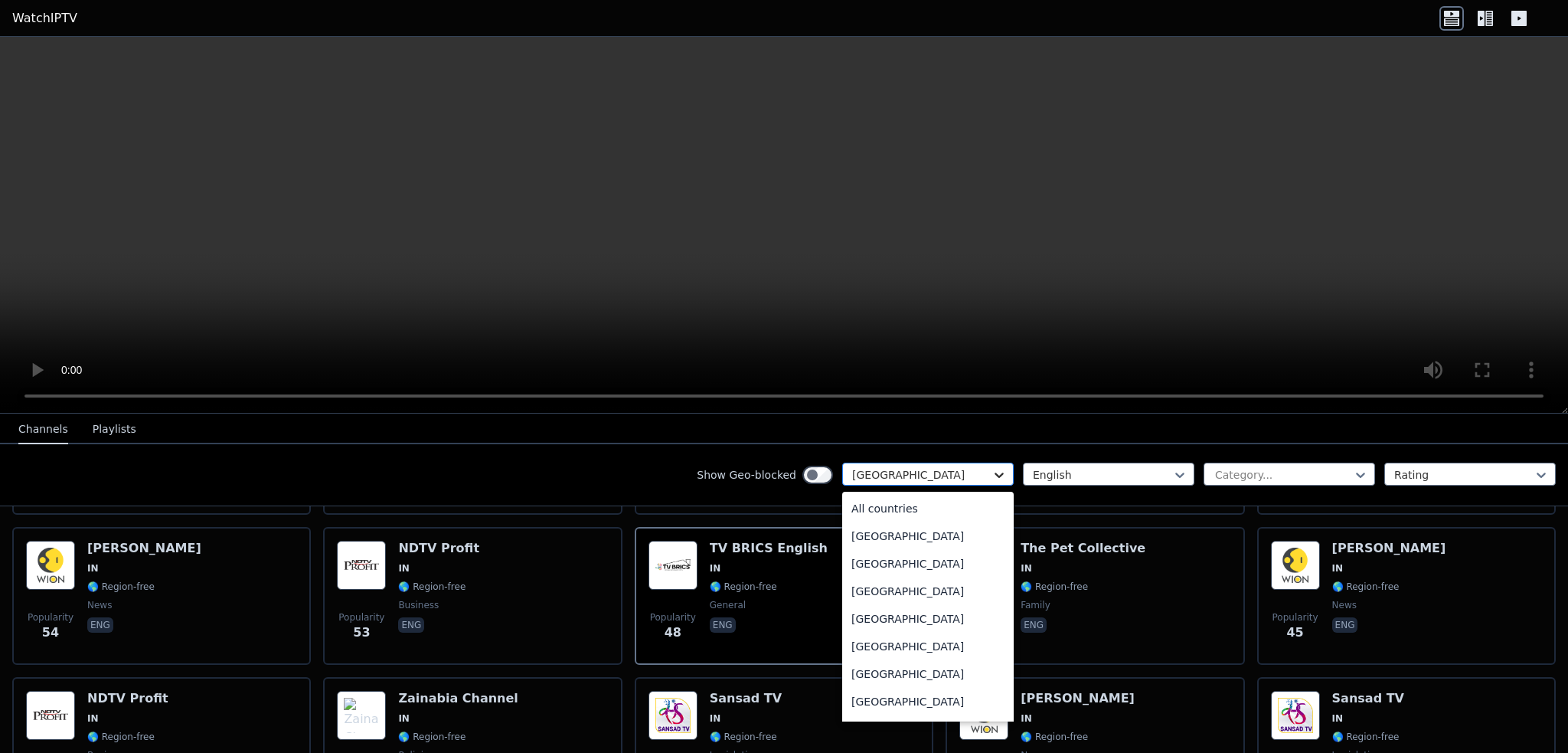
click at [991, 471] on icon at bounding box center [998, 474] width 15 height 15
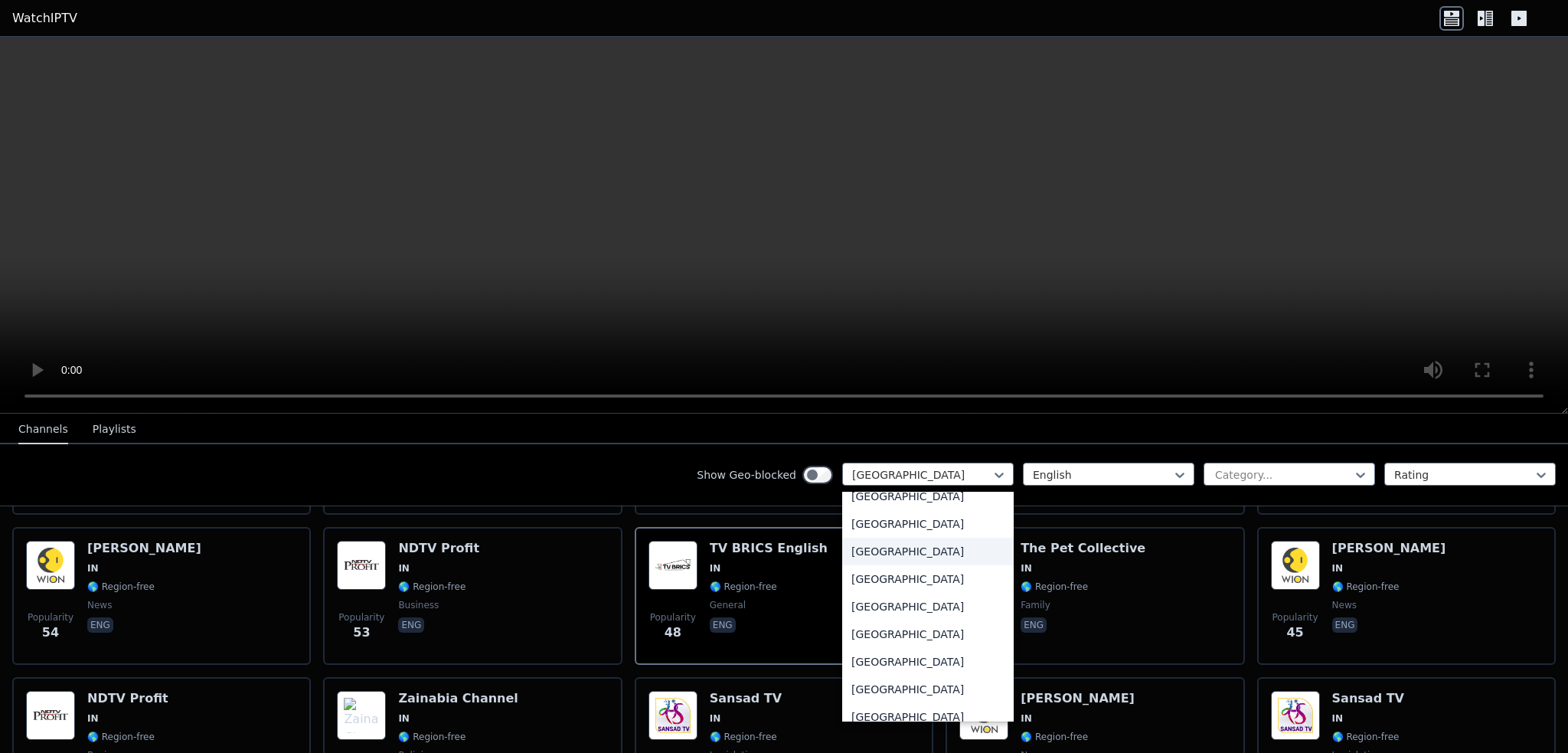
click at [868, 554] on div "[GEOGRAPHIC_DATA]" at bounding box center [927, 551] width 171 height 28
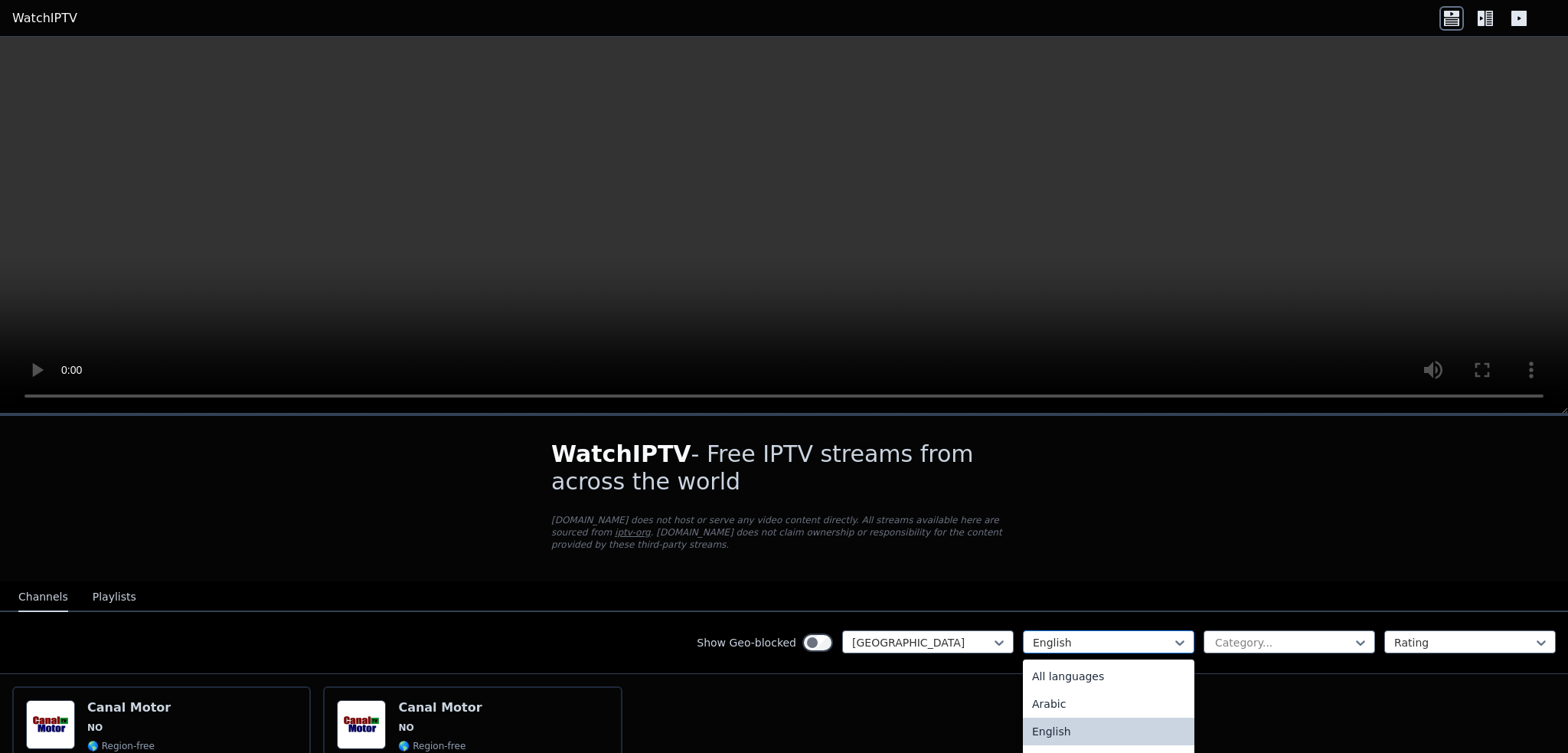
click at [1102, 635] on div at bounding box center [1102, 642] width 139 height 15
click at [1064, 663] on div "All languages" at bounding box center [1108, 676] width 171 height 28
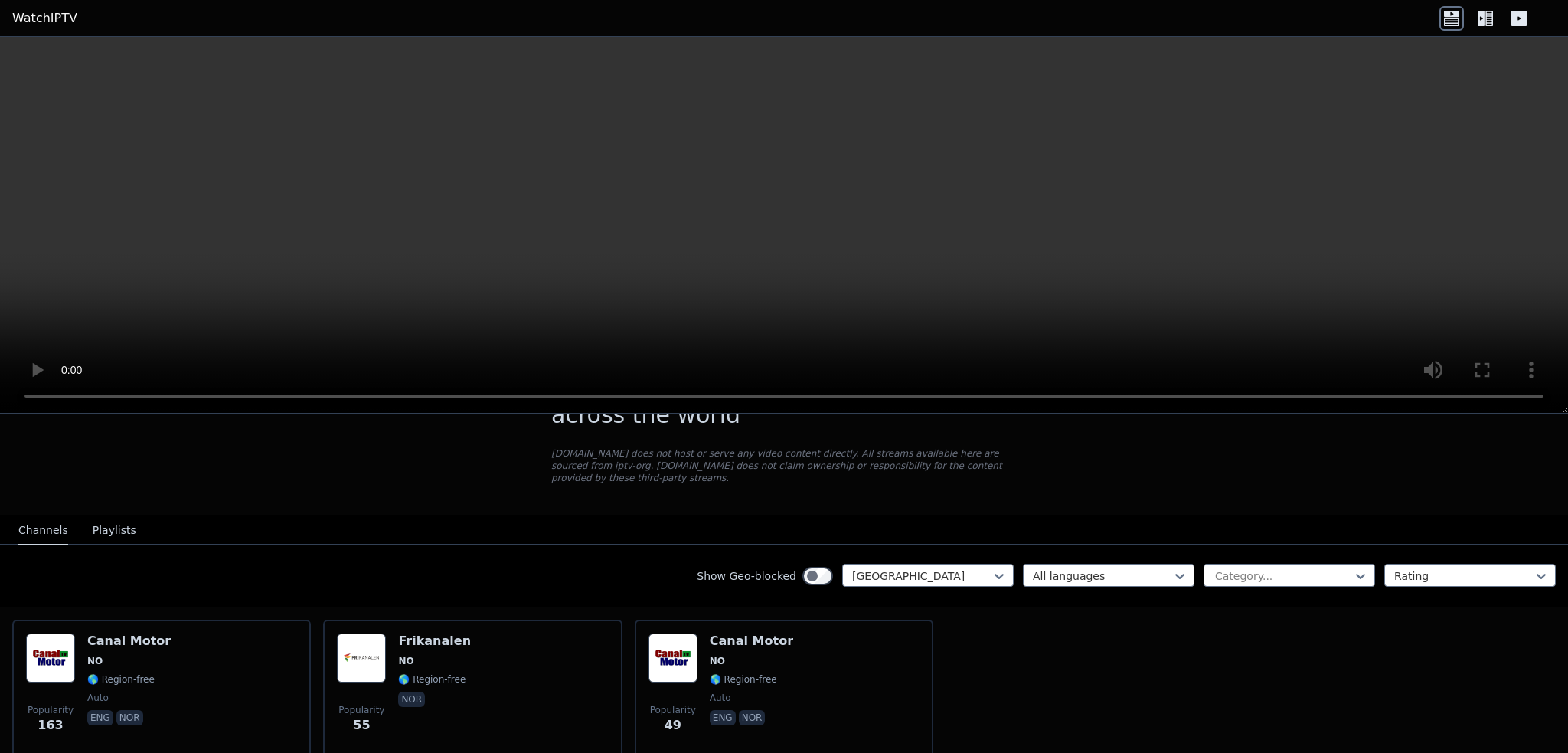
scroll to position [120, 0]
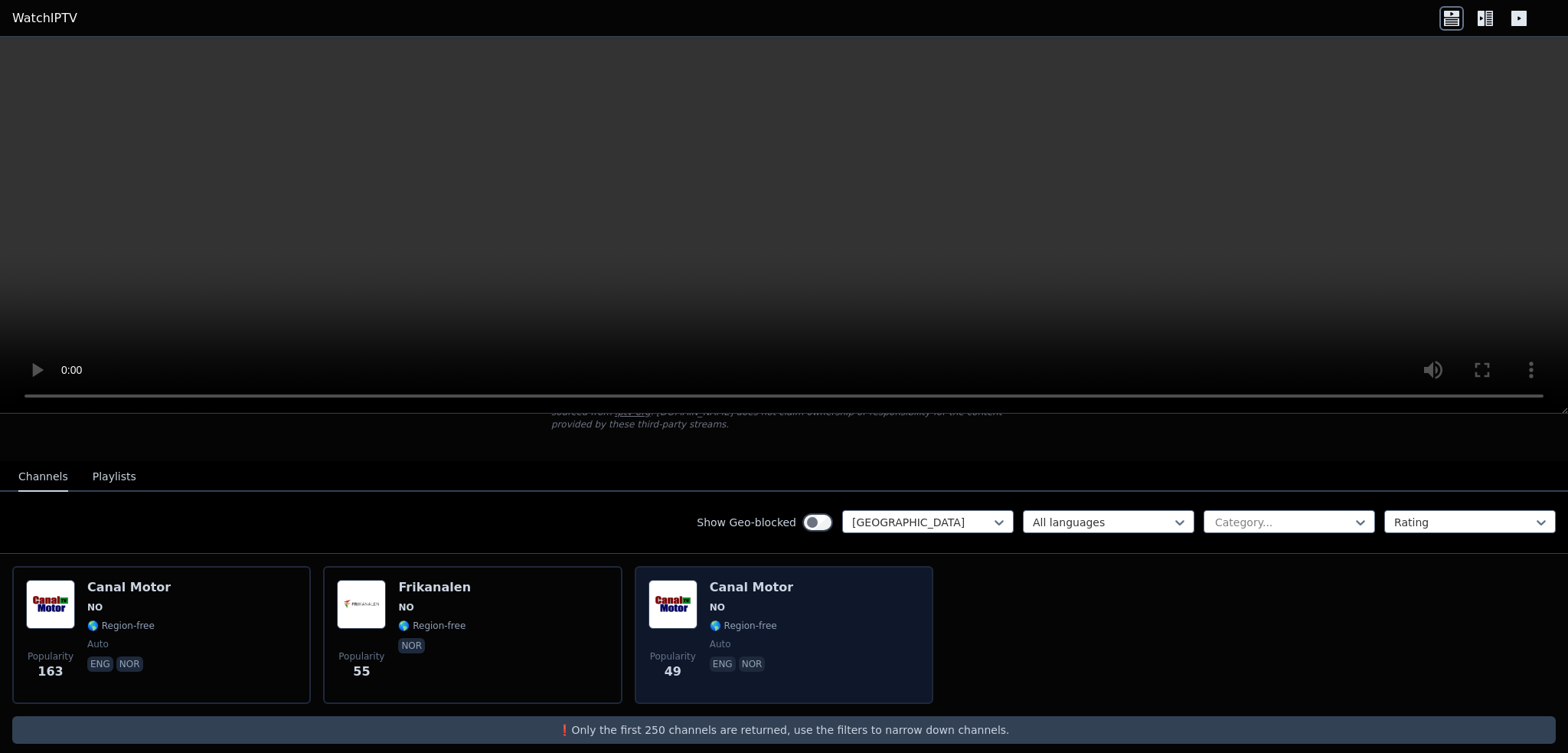
click at [665, 590] on img at bounding box center [673, 604] width 49 height 49
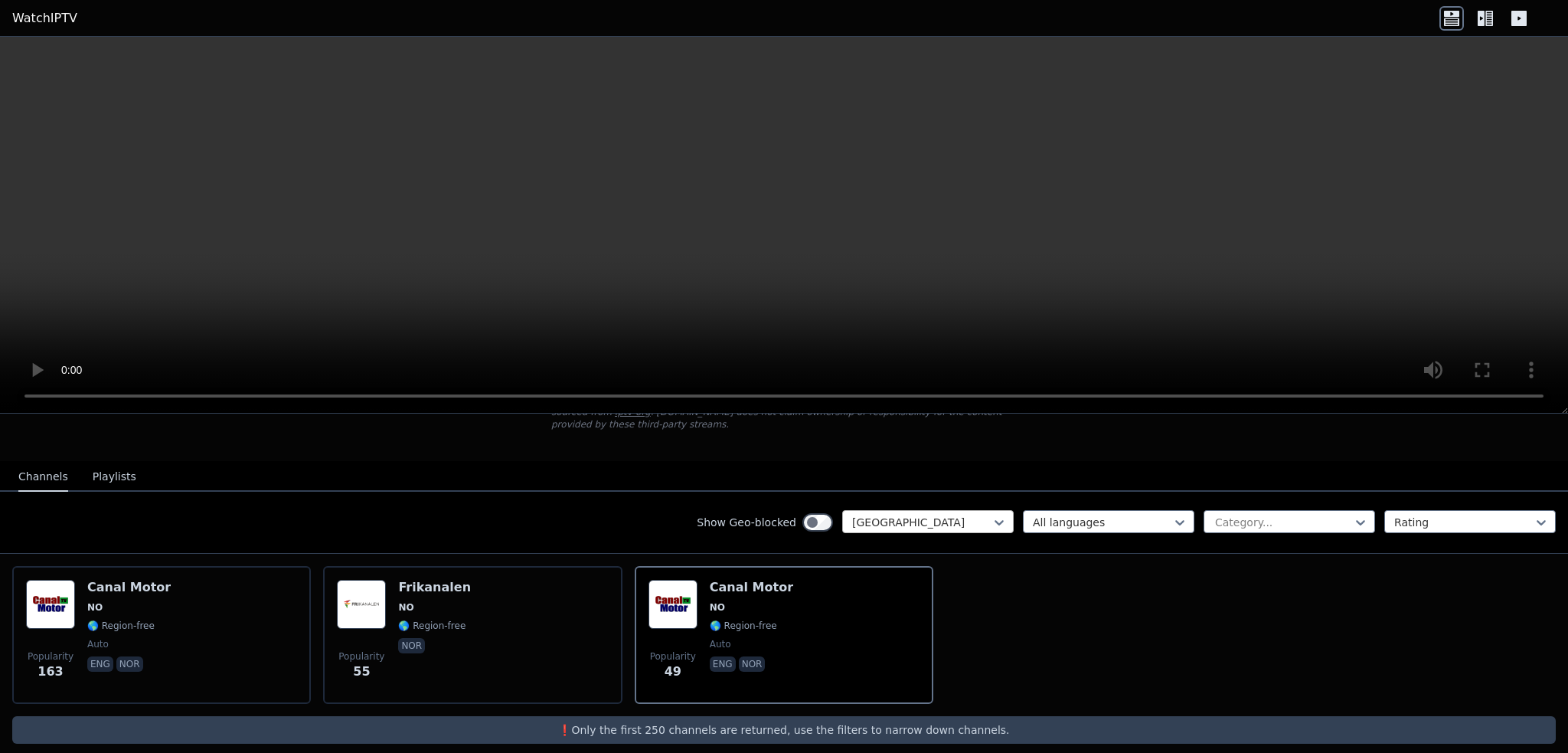
click at [861, 510] on div "[GEOGRAPHIC_DATA]" at bounding box center [927, 521] width 171 height 23
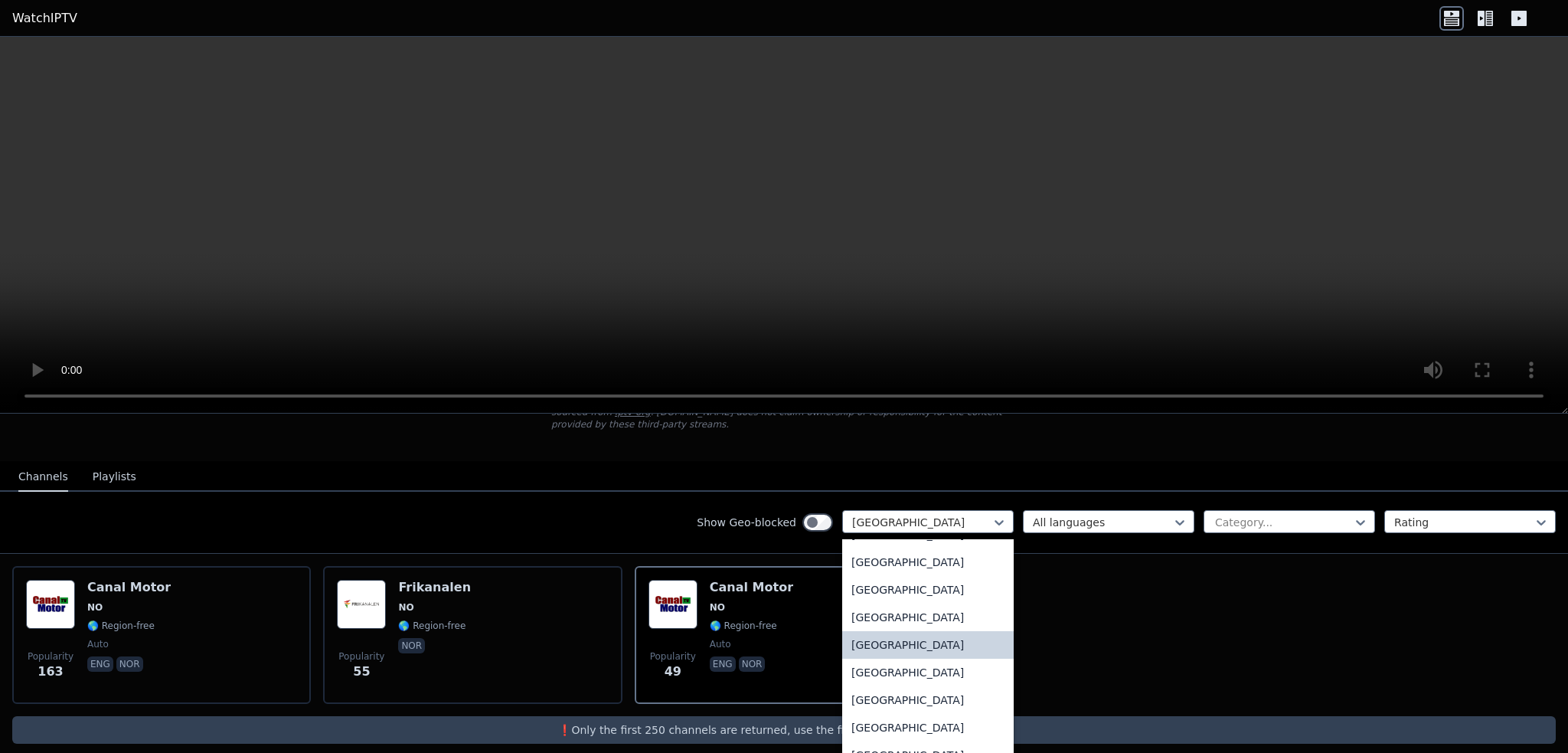
scroll to position [3734, 0]
click at [868, 601] on div "[GEOGRAPHIC_DATA]" at bounding box center [927, 614] width 171 height 28
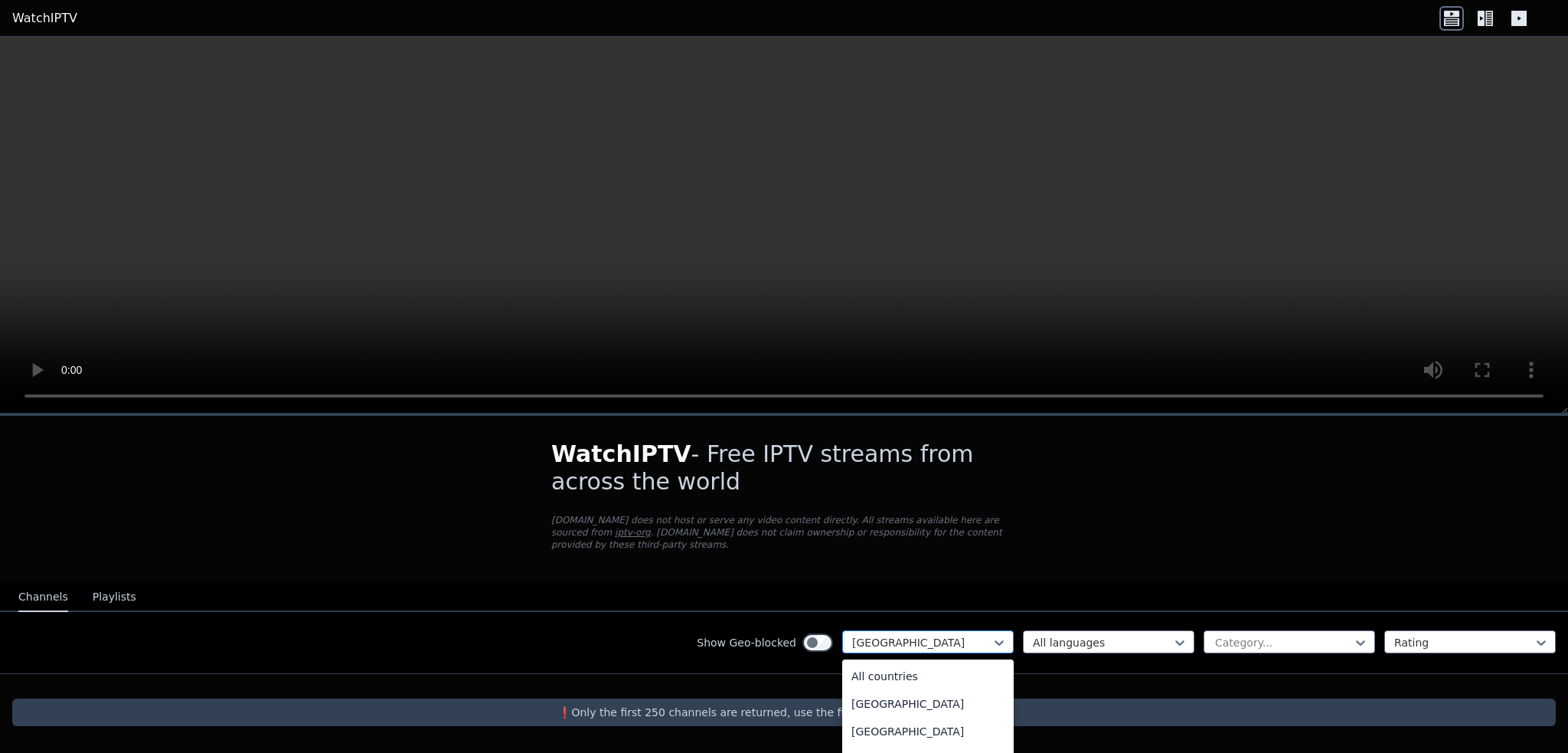
click at [909, 638] on div "[GEOGRAPHIC_DATA]" at bounding box center [927, 641] width 171 height 23
click at [867, 658] on div "Israel" at bounding box center [927, 654] width 171 height 28
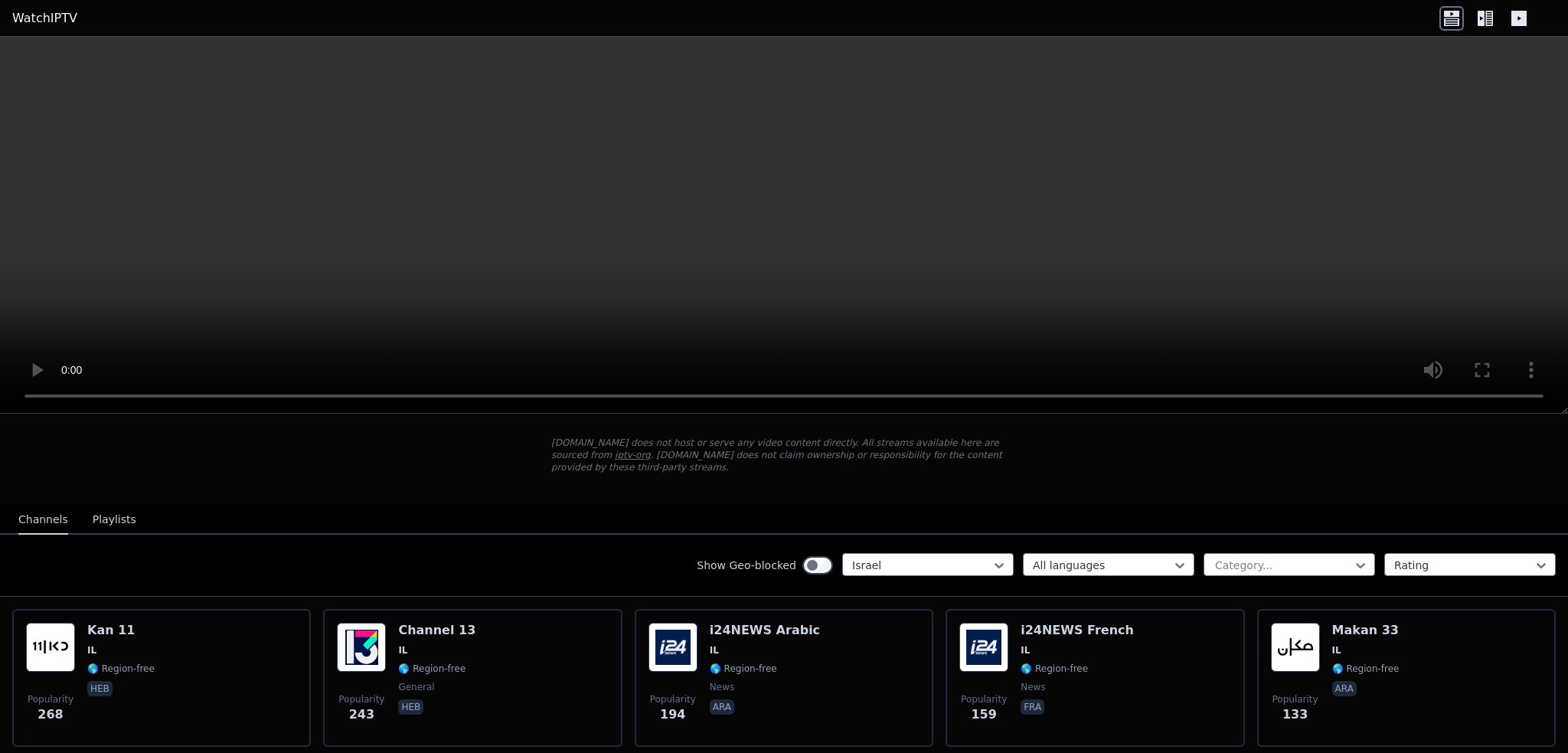
scroll to position [76, 0]
click at [1053, 553] on div "All languages" at bounding box center [1108, 564] width 171 height 23
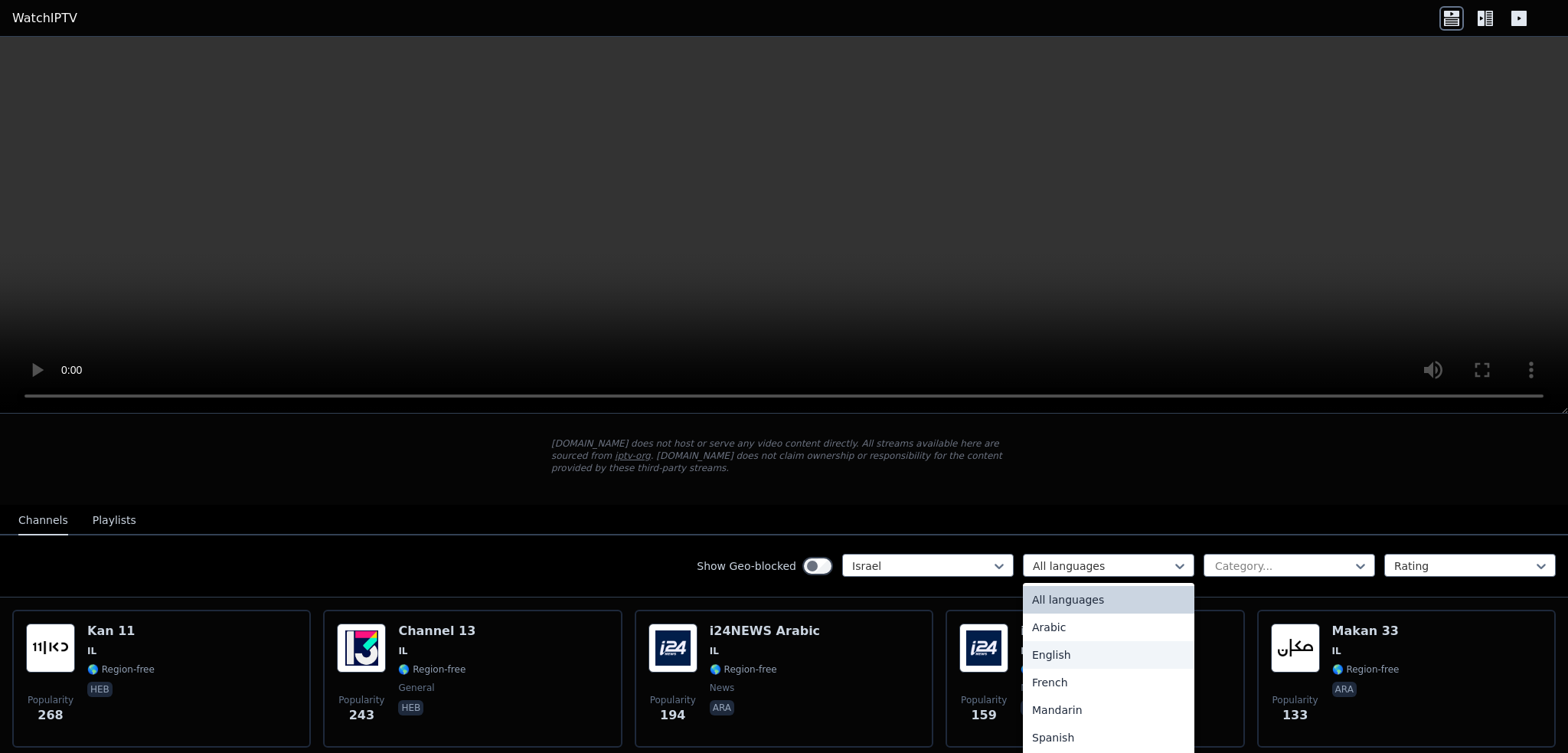
click at [1026, 641] on div "English" at bounding box center [1108, 654] width 171 height 28
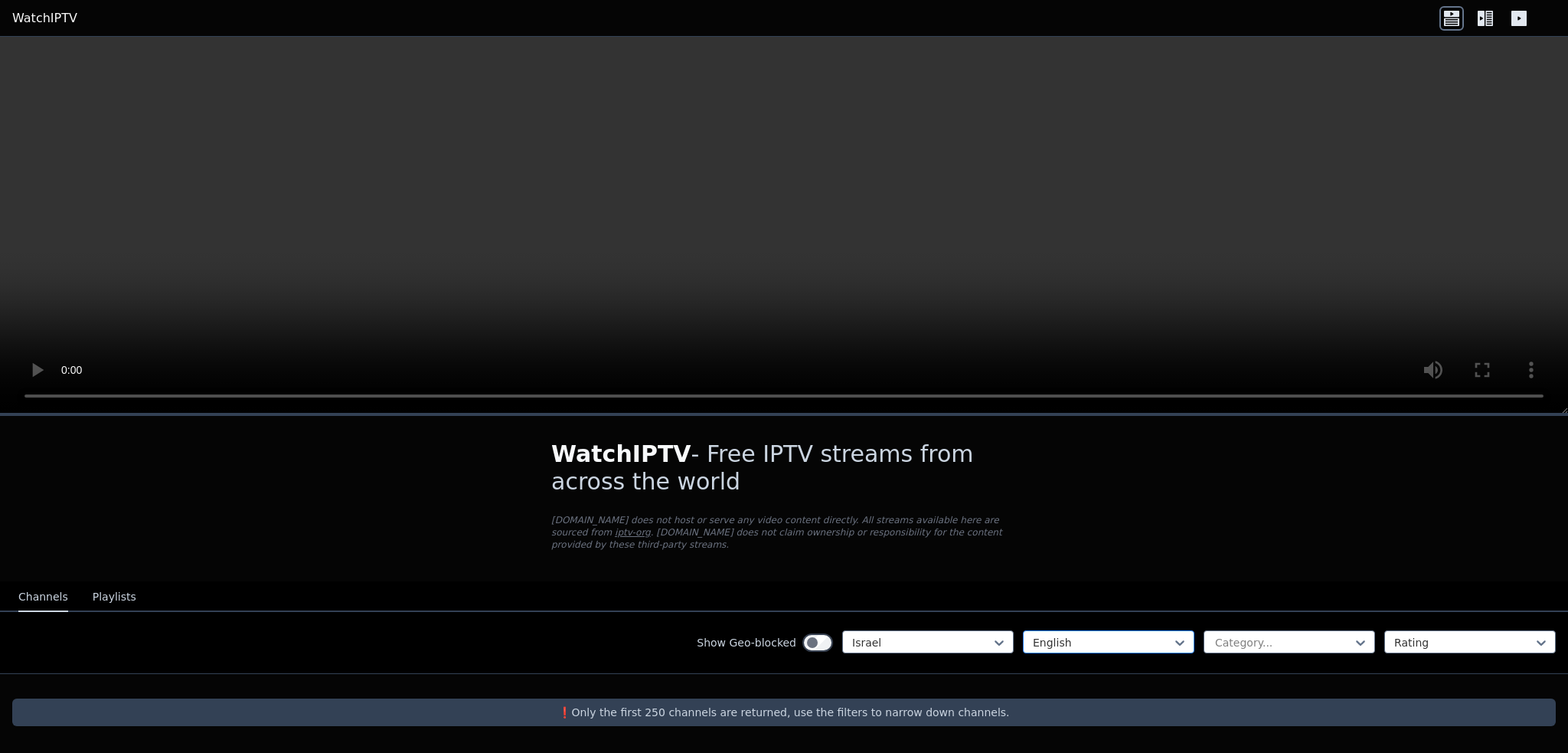
click at [1050, 635] on div at bounding box center [1102, 642] width 139 height 15
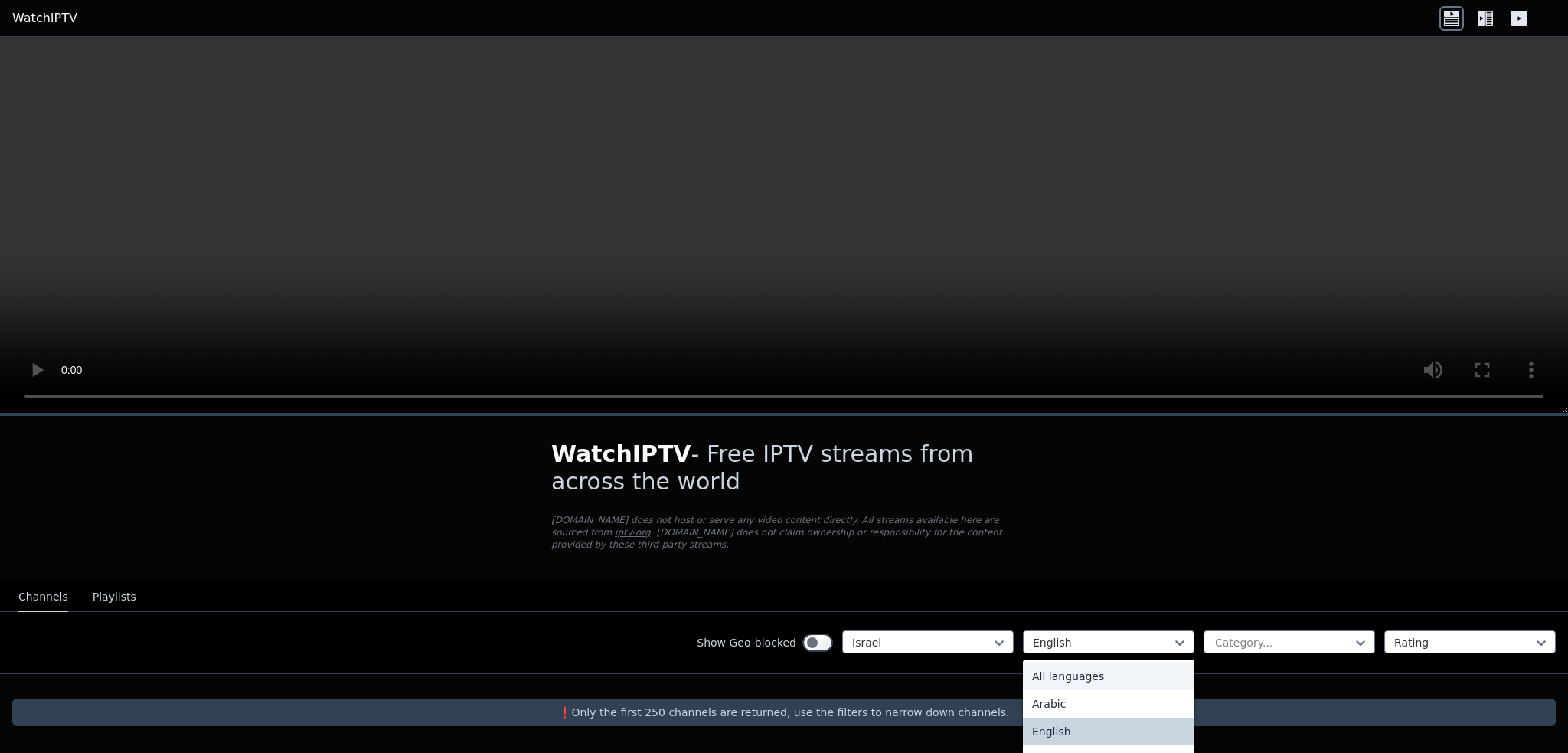
click at [1050, 663] on div "All languages" at bounding box center [1108, 676] width 171 height 28
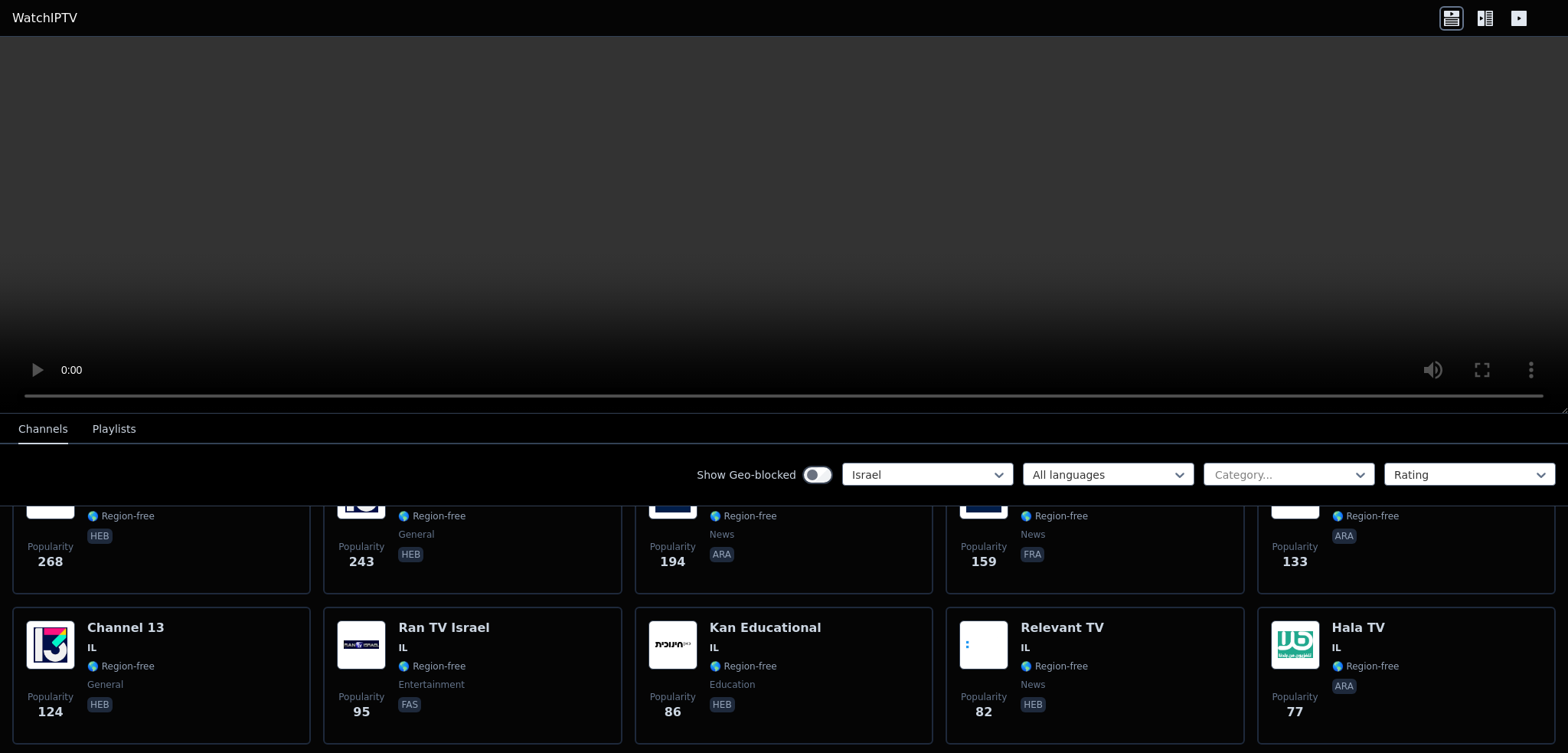
scroll to position [153, 0]
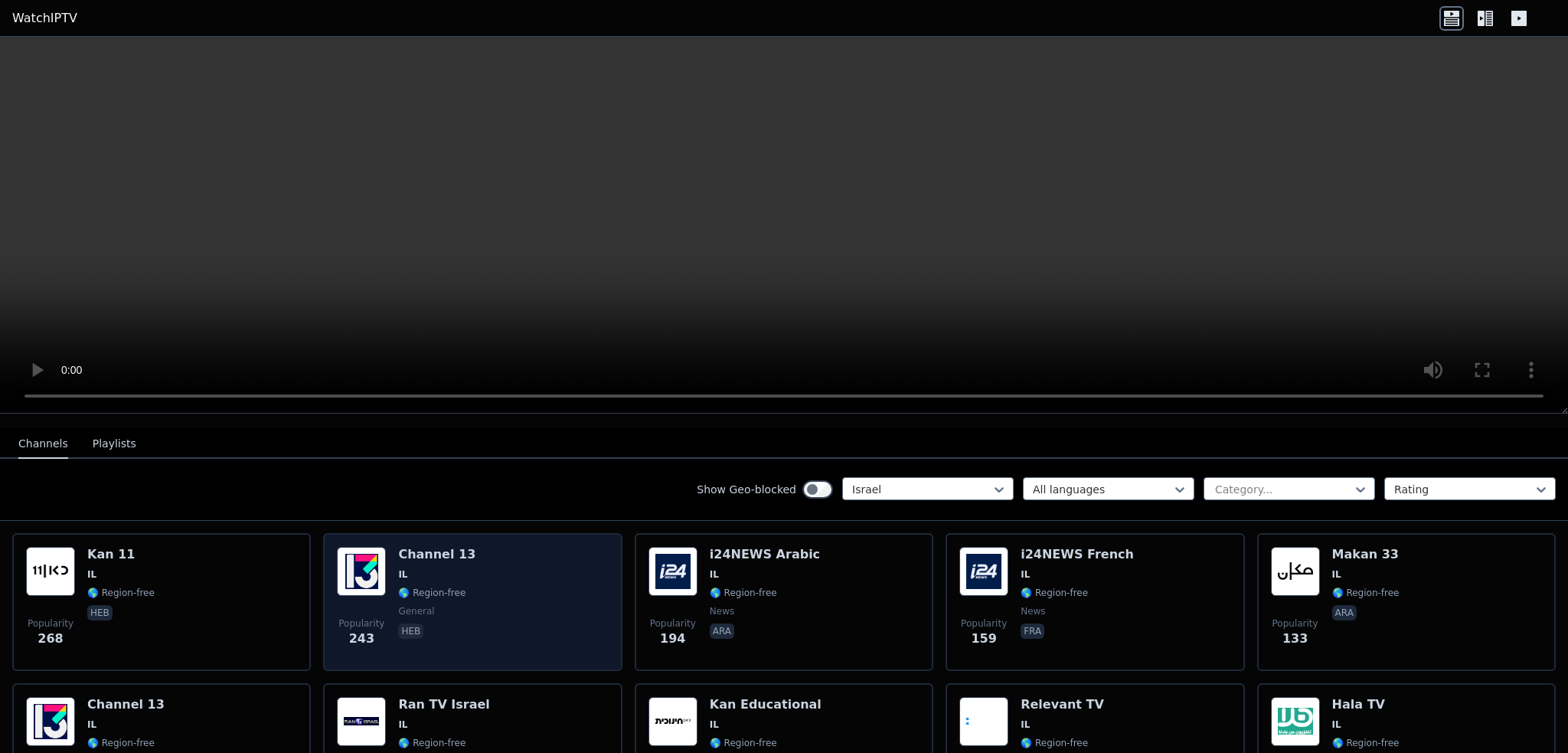
click at [358, 550] on img at bounding box center [362, 571] width 49 height 49
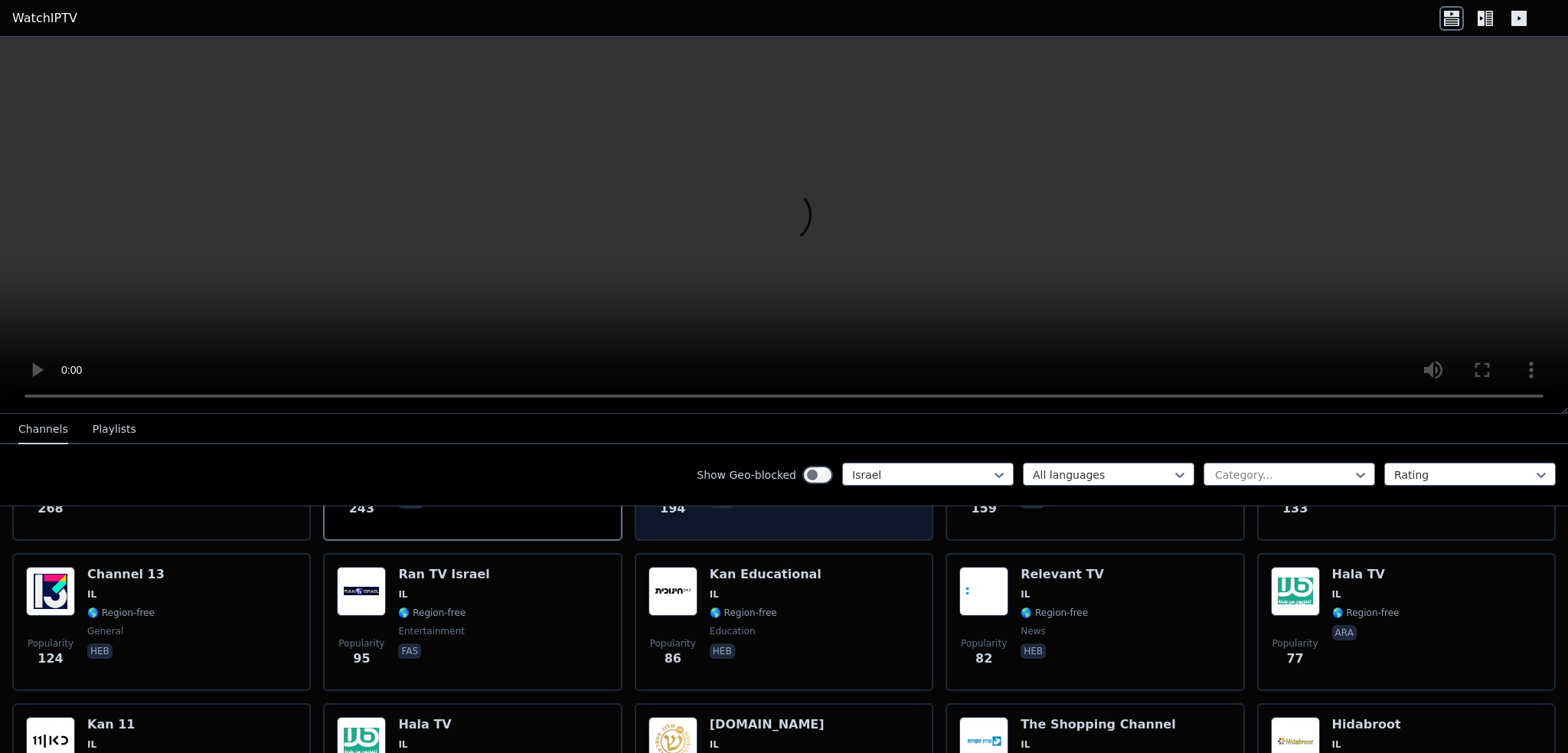
scroll to position [383, 0]
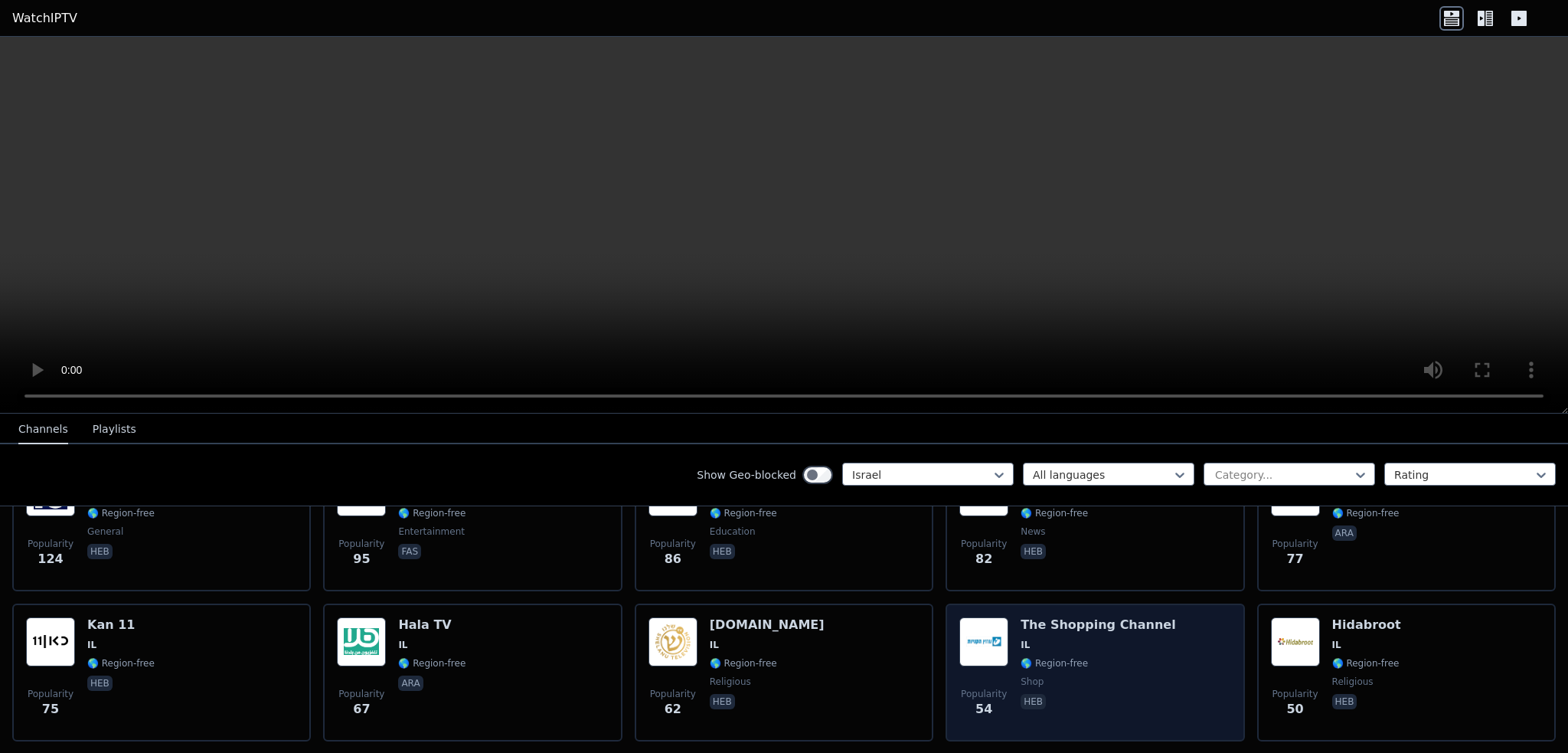
click at [985, 621] on img at bounding box center [984, 641] width 49 height 49
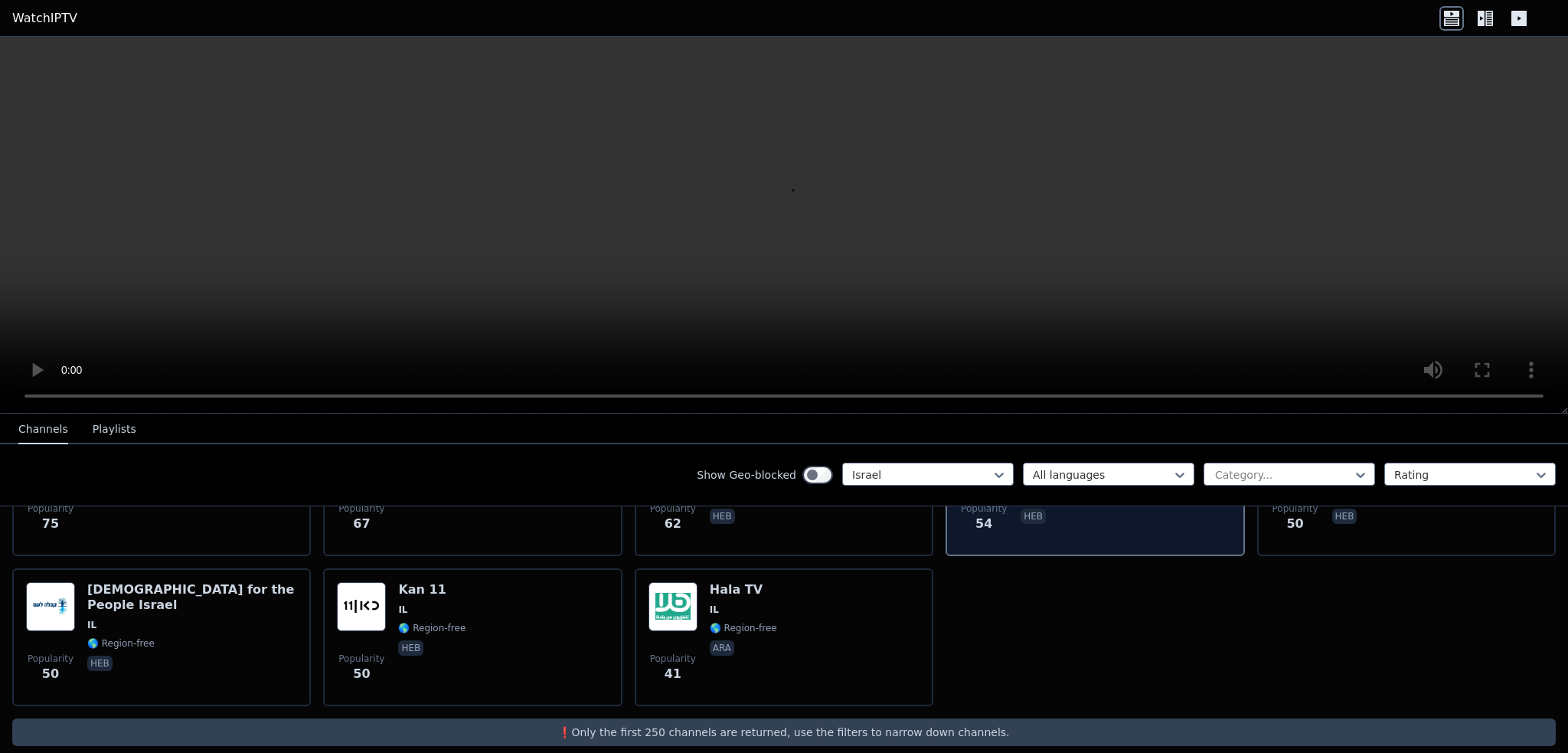
scroll to position [569, 0]
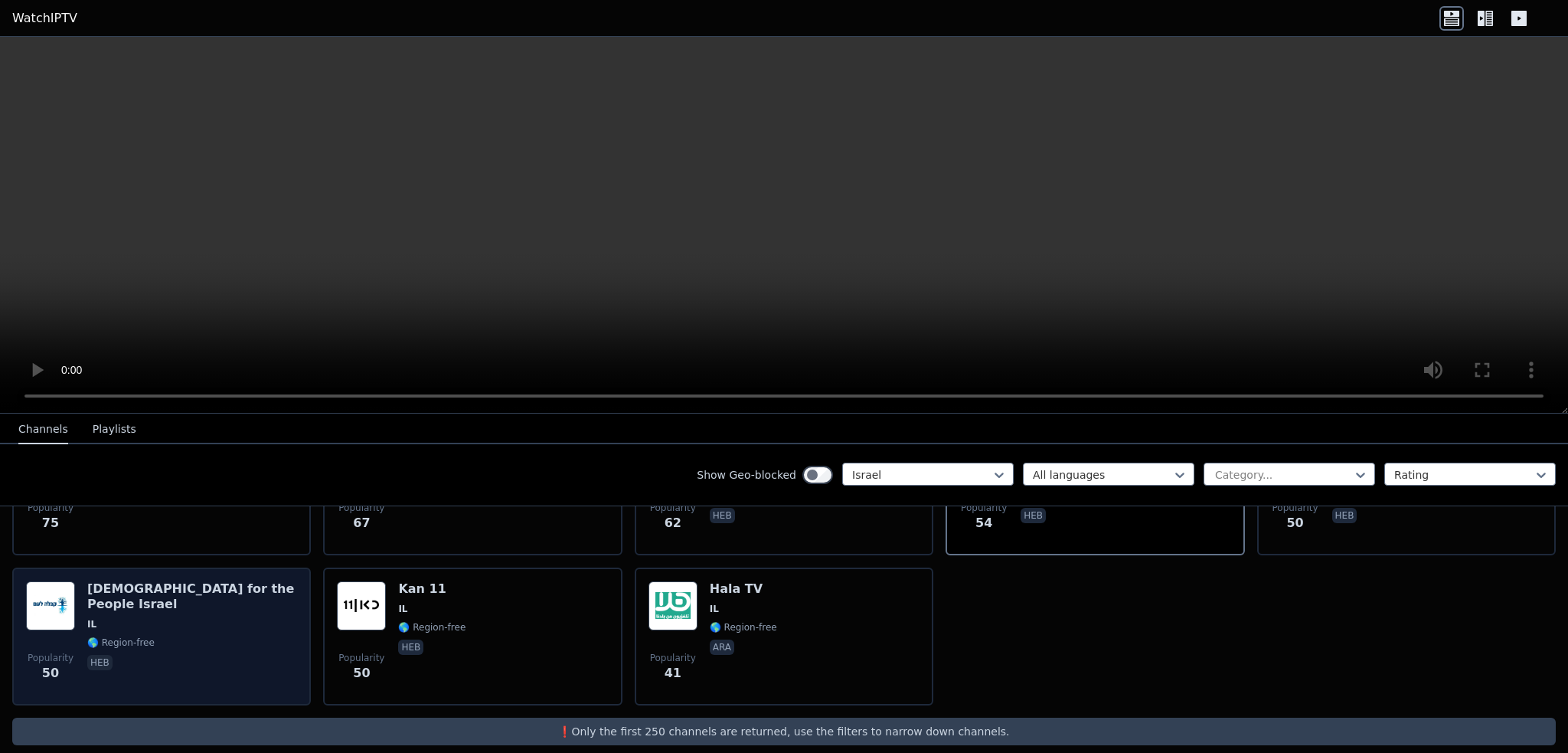
click at [101, 581] on h6 "Kabbalah for the People Israel" at bounding box center [192, 596] width 210 height 31
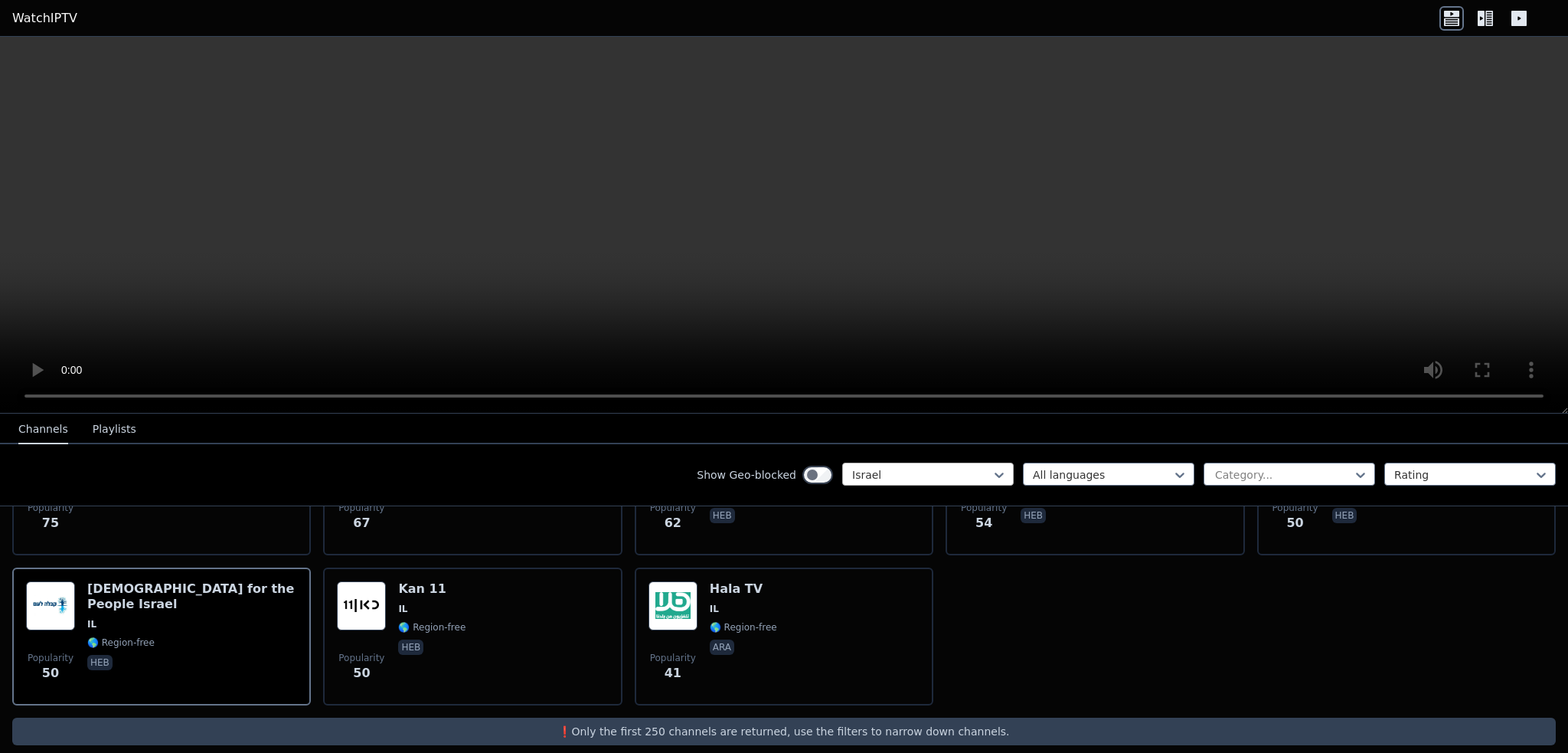
click at [880, 467] on div at bounding box center [921, 474] width 139 height 15
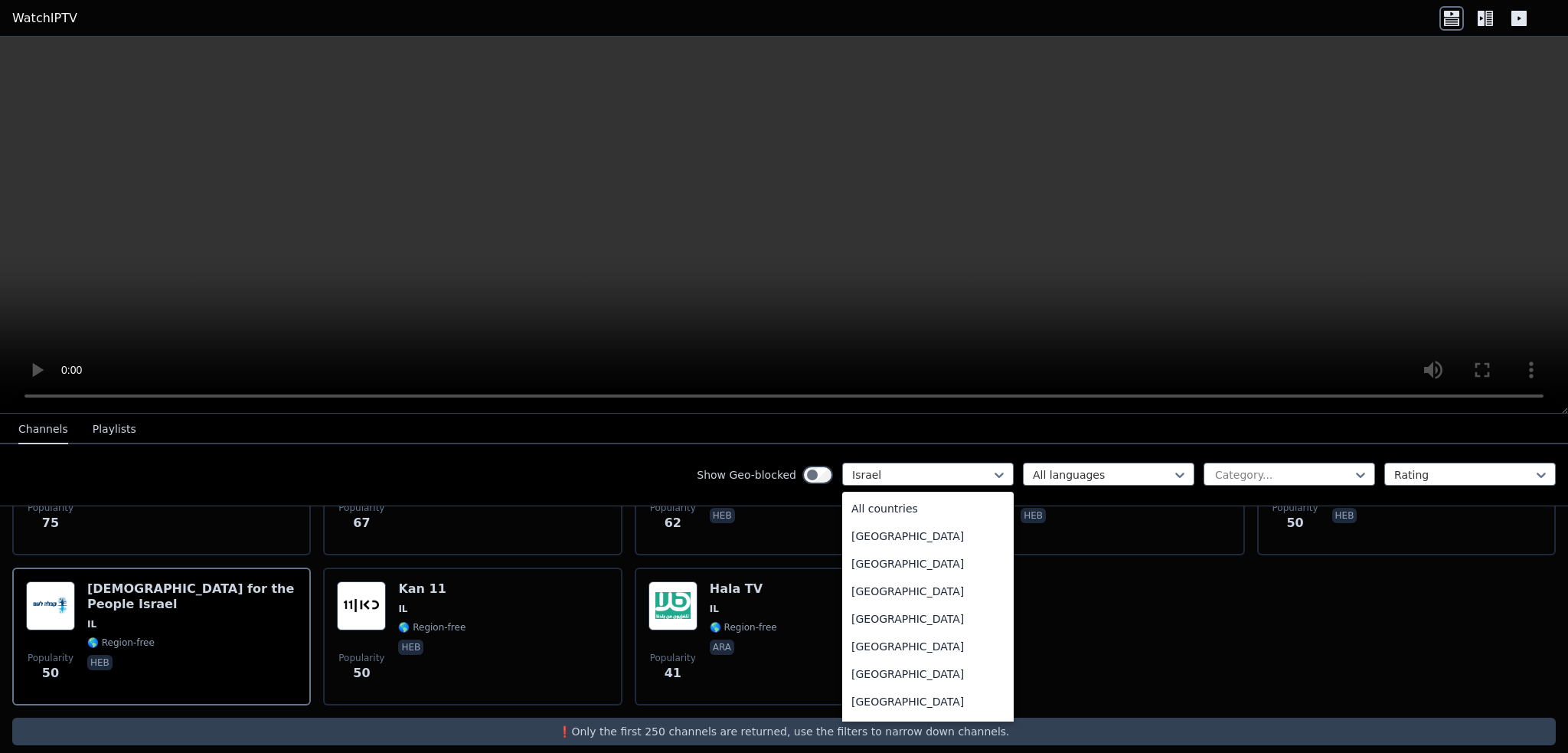
scroll to position [2334, 0]
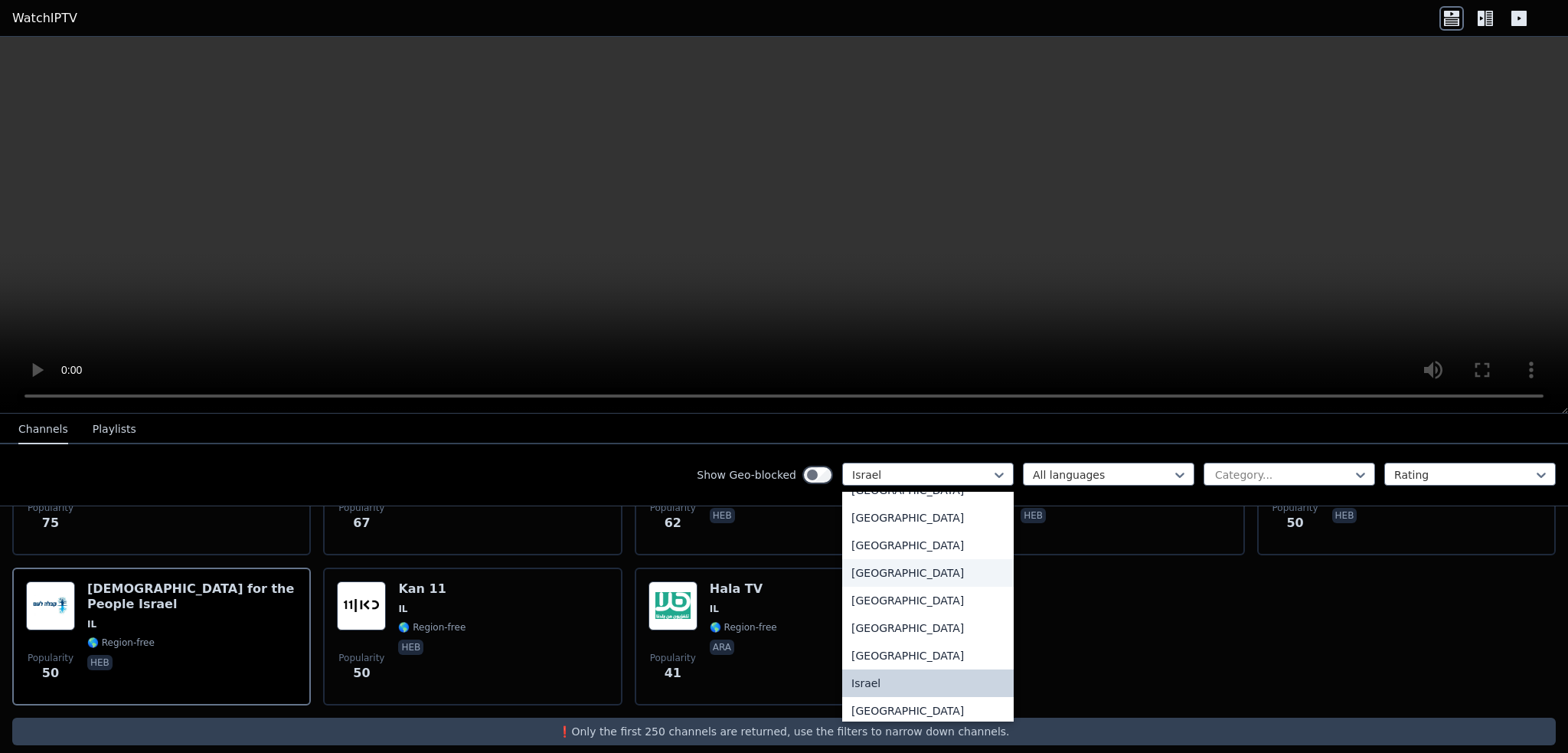
click at [880, 586] on div "[GEOGRAPHIC_DATA]" at bounding box center [927, 572] width 171 height 28
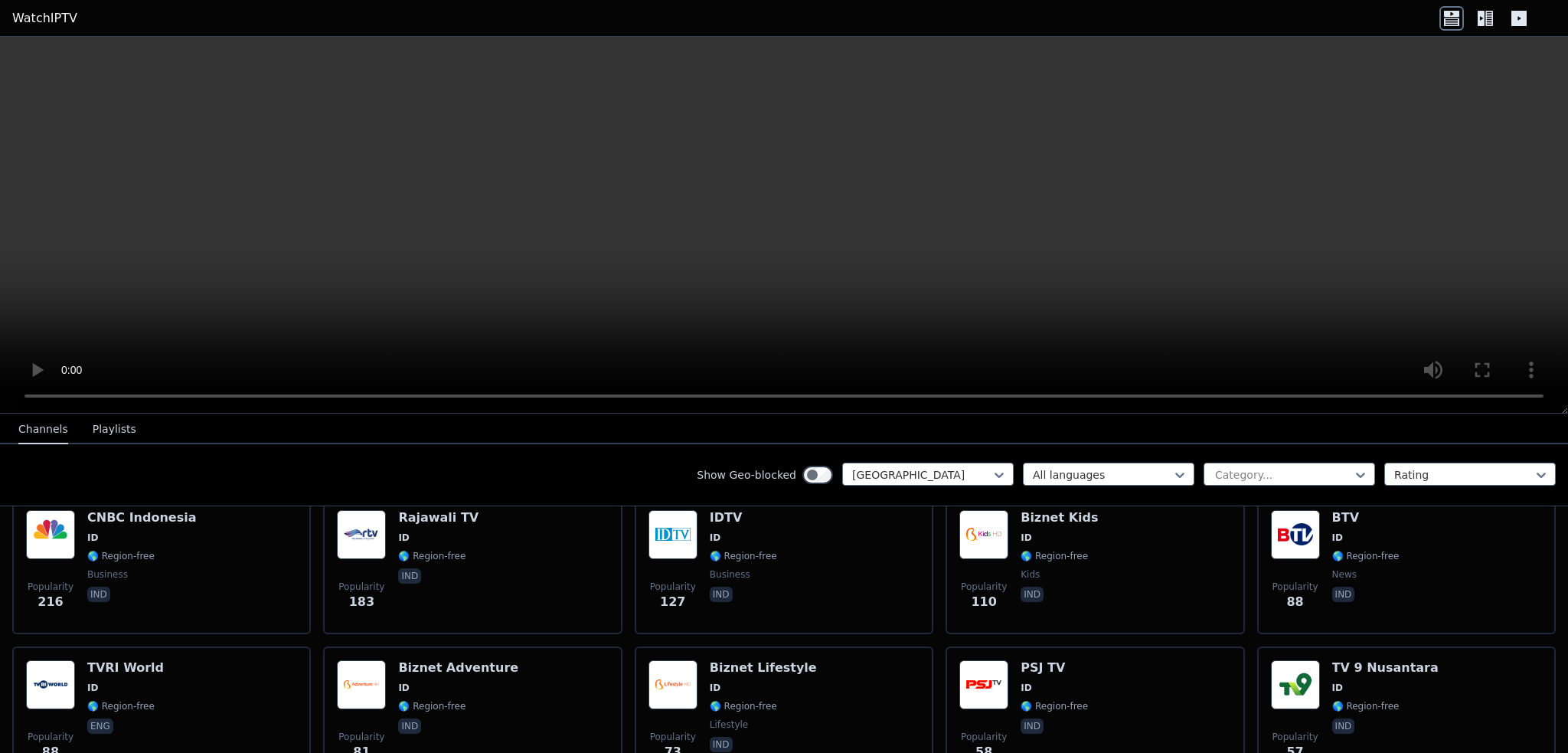
scroll to position [153, 0]
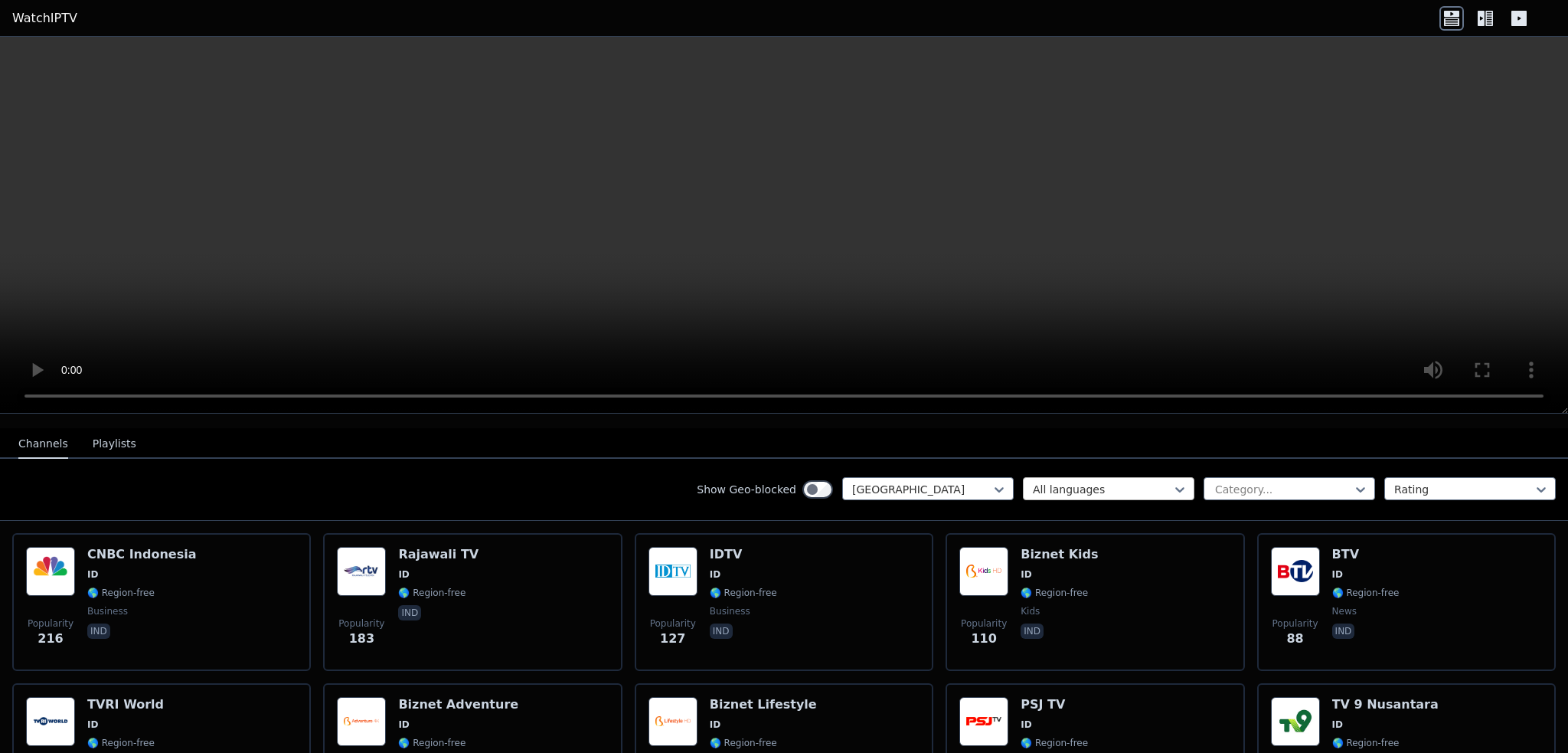
click at [1033, 482] on div at bounding box center [1102, 489] width 139 height 15
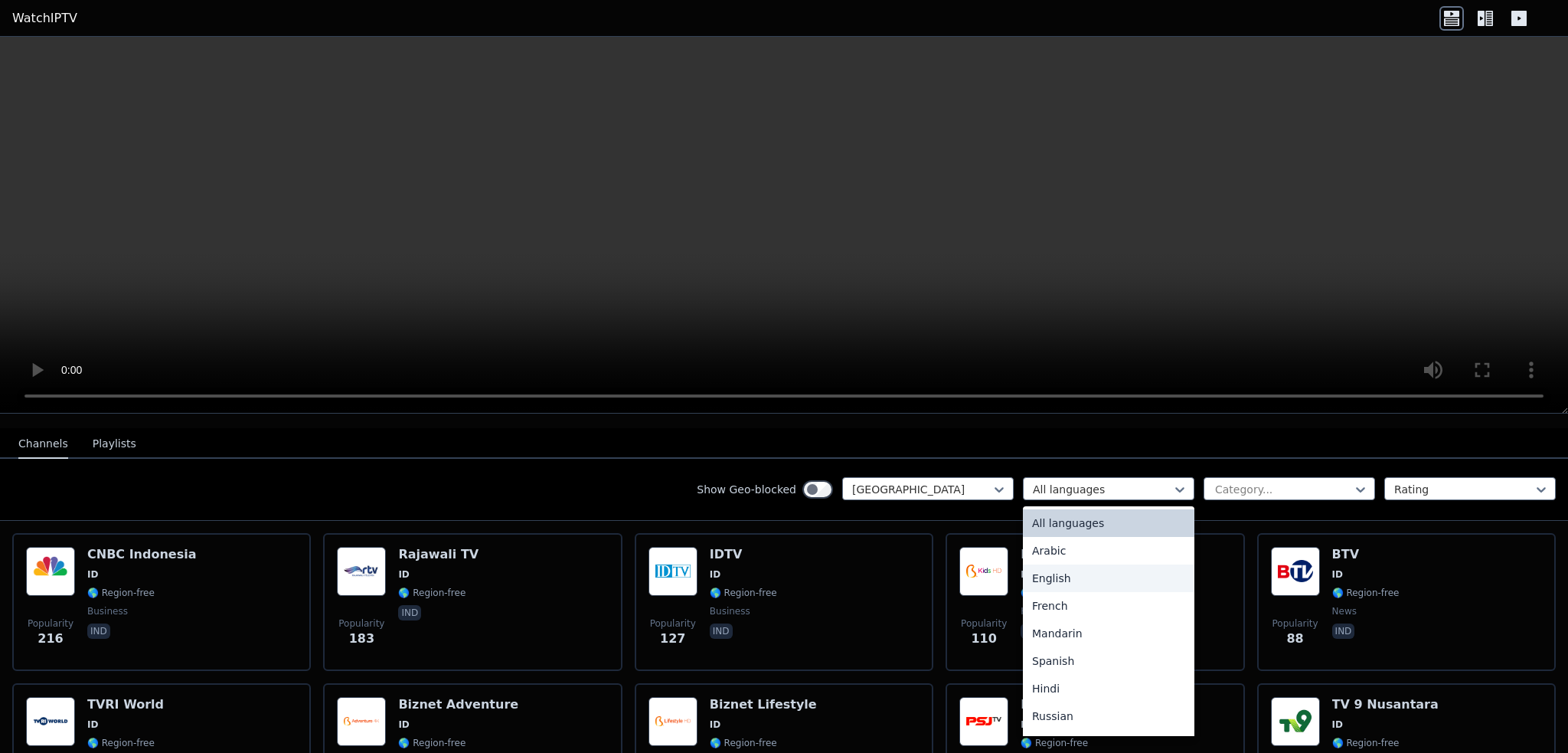
click at [1039, 564] on div "English" at bounding box center [1108, 578] width 171 height 28
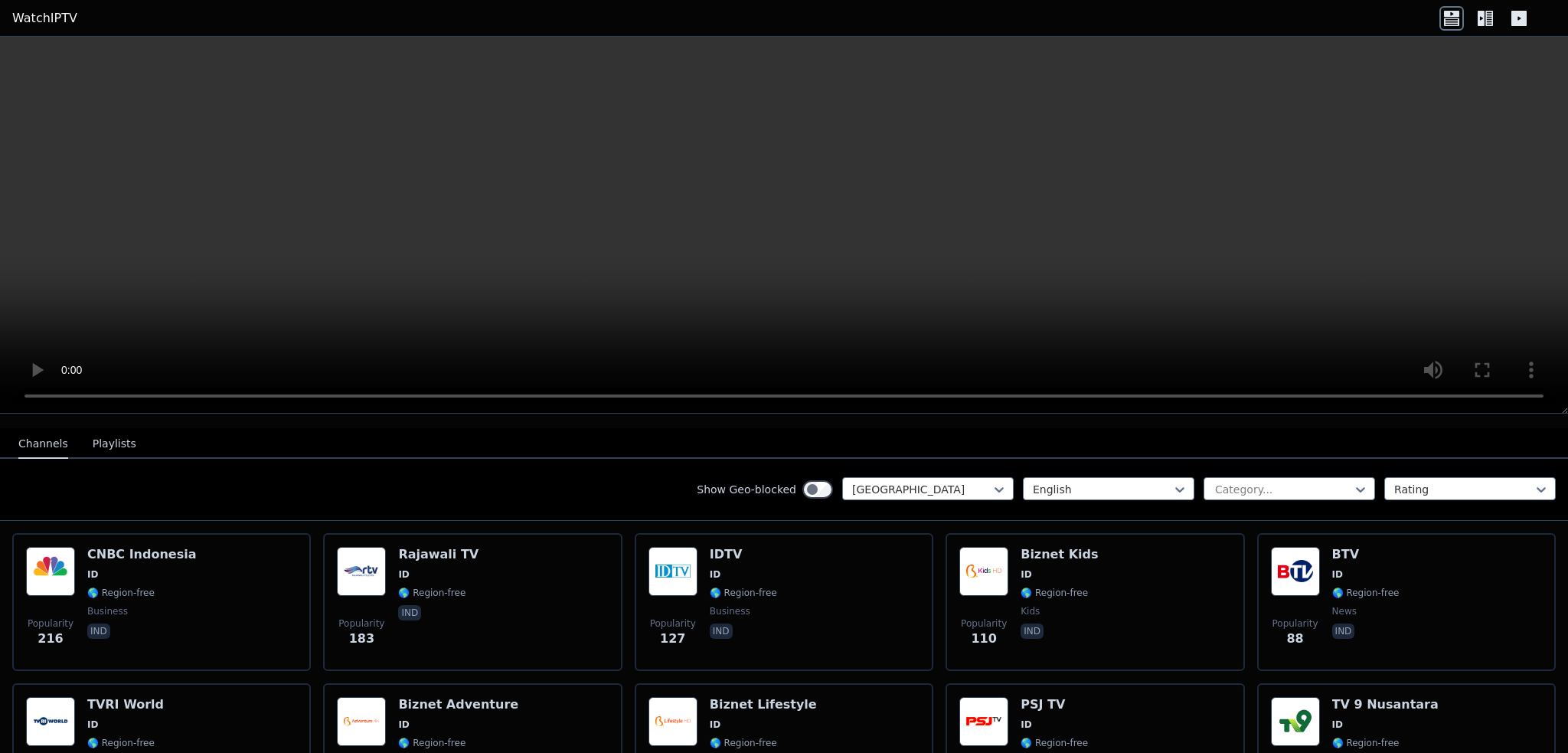
scroll to position [120, 0]
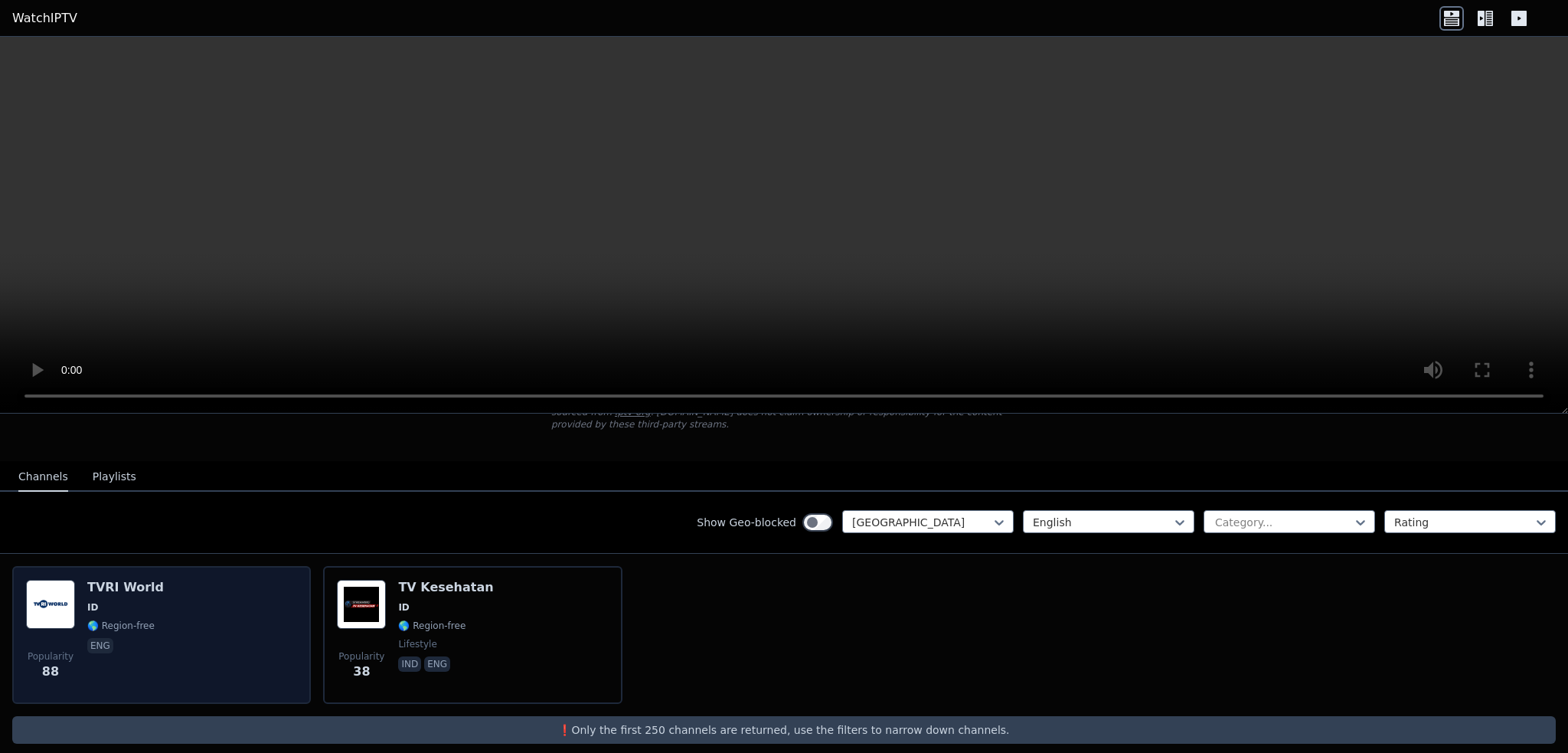
click at [43, 579] on img at bounding box center [50, 604] width 49 height 49
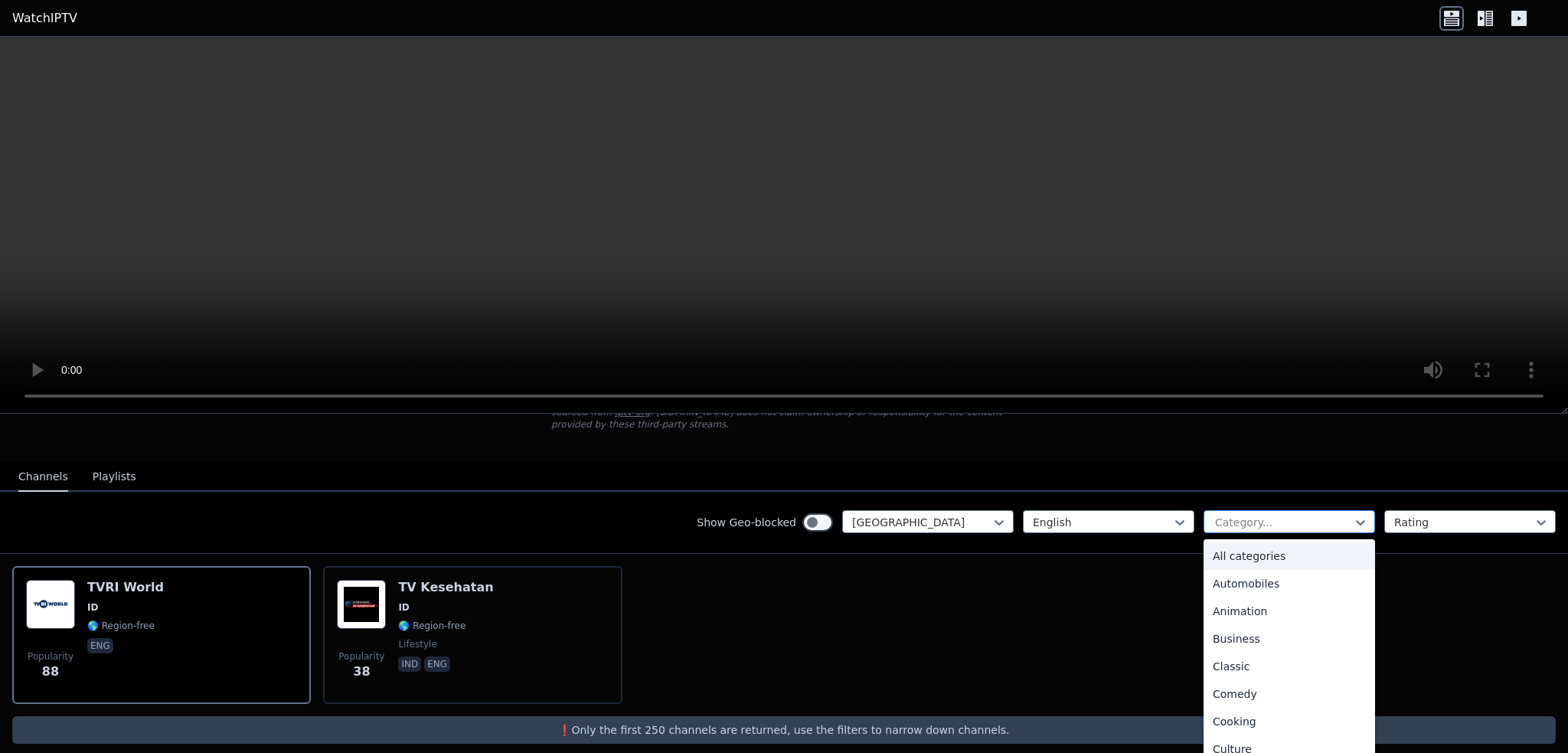
click at [1265, 515] on div at bounding box center [1283, 522] width 139 height 15
click at [990, 597] on div "Popularity 88 TVRI World ID 🌎 Region-free eng Popularity 38 TV Kesehatan ID 🌎 R…" at bounding box center [784, 634] width 1568 height 163
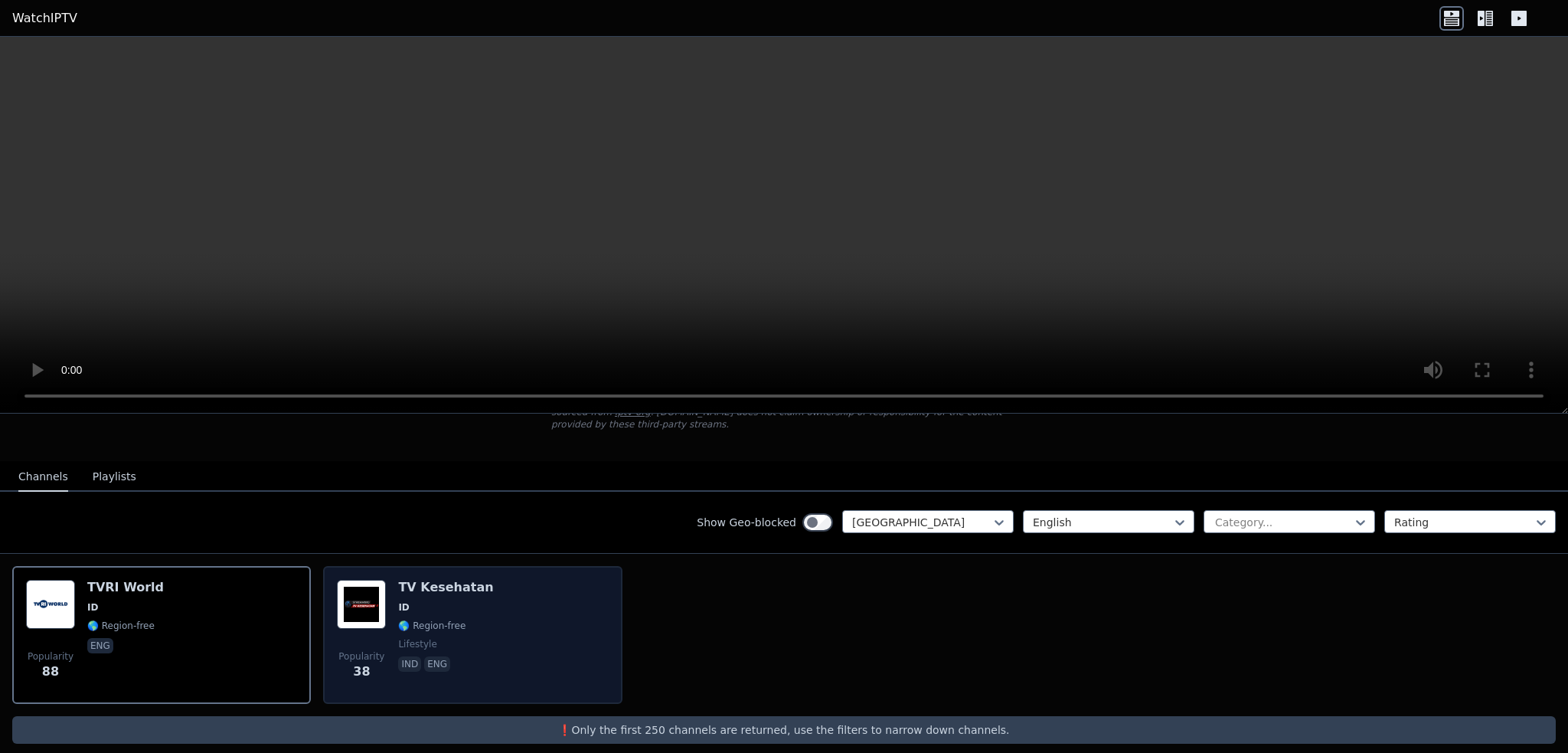
click at [372, 590] on img at bounding box center [362, 604] width 49 height 49
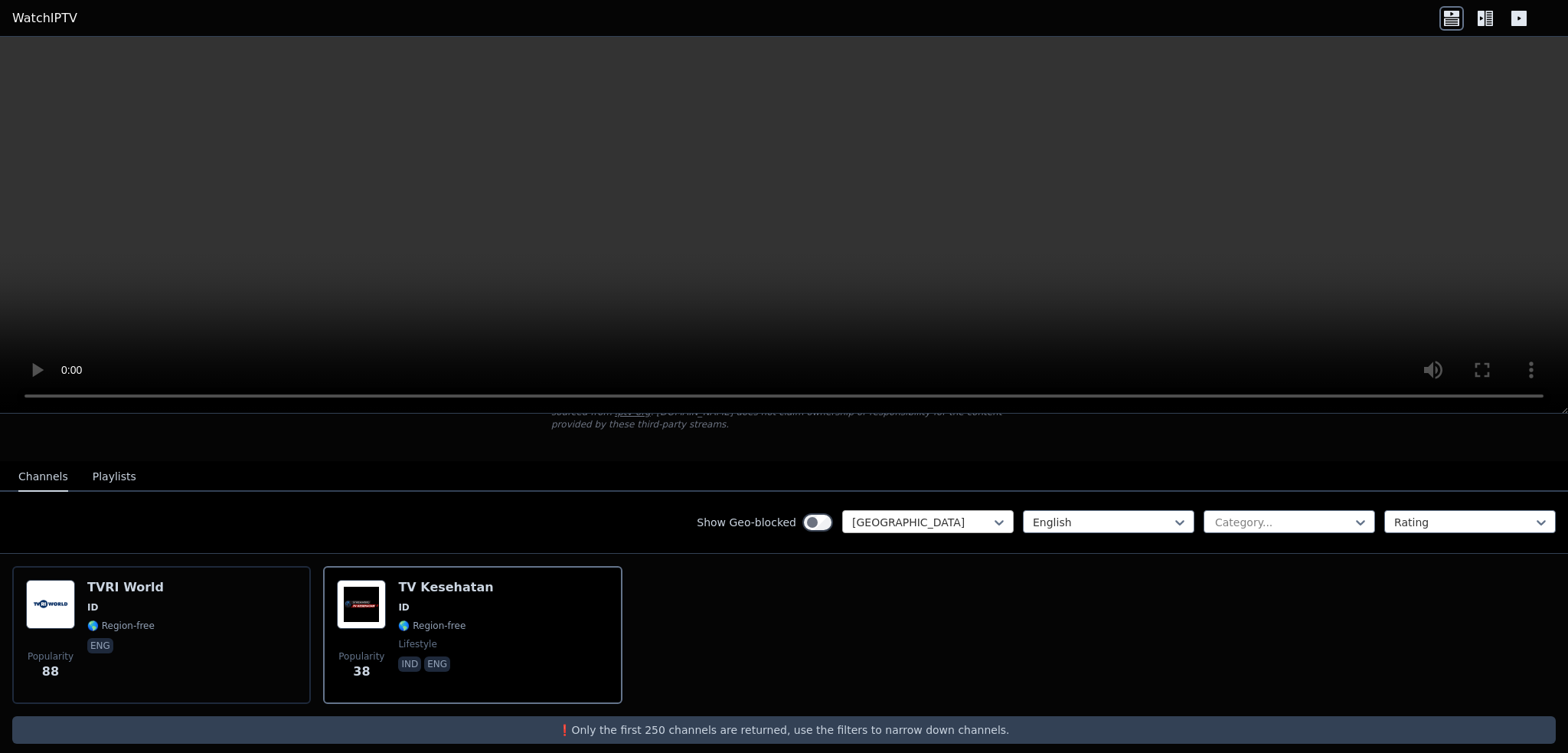
click at [921, 515] on div at bounding box center [921, 522] width 139 height 15
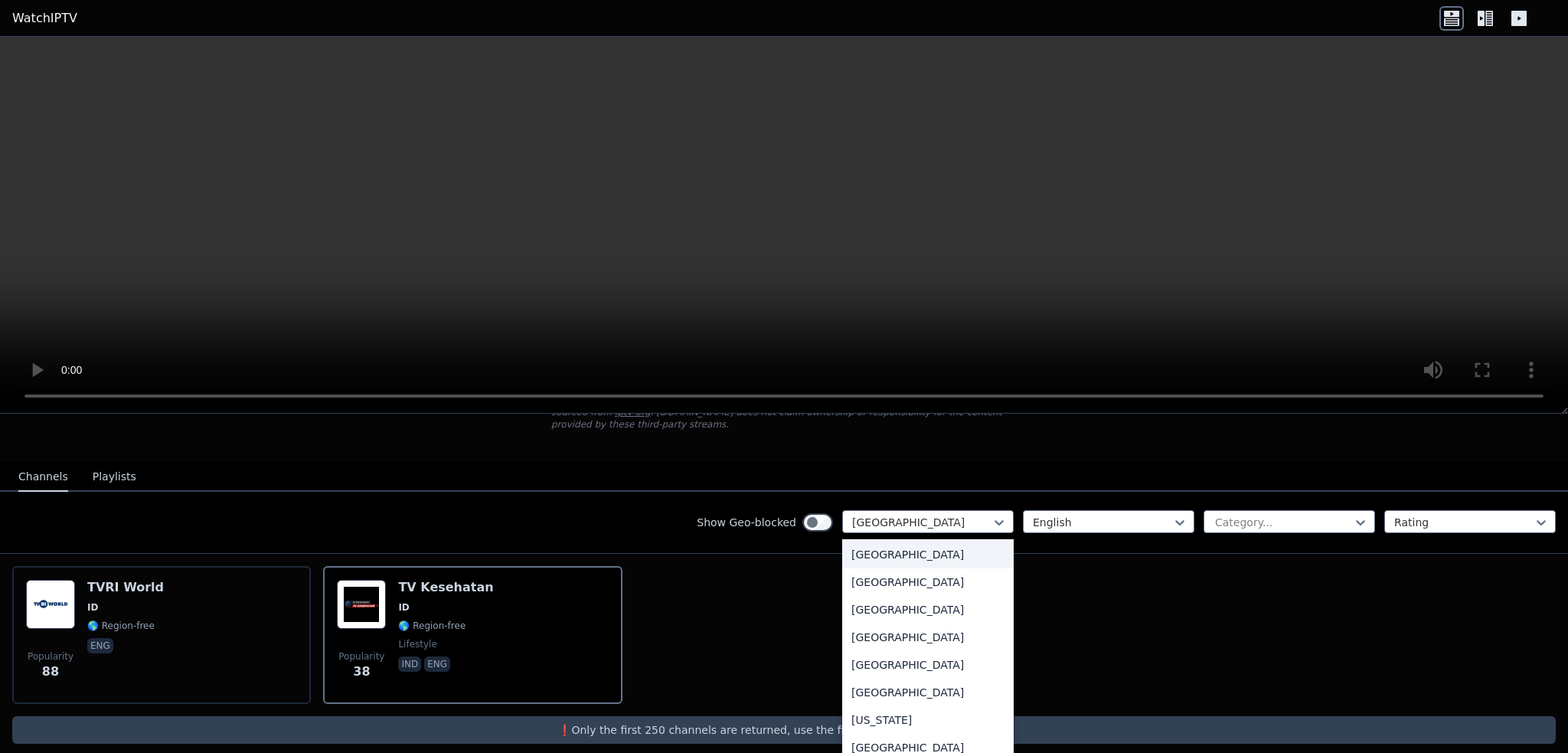
scroll to position [4061, 0]
click at [865, 548] on div "[GEOGRAPHIC_DATA]" at bounding box center [927, 561] width 171 height 28
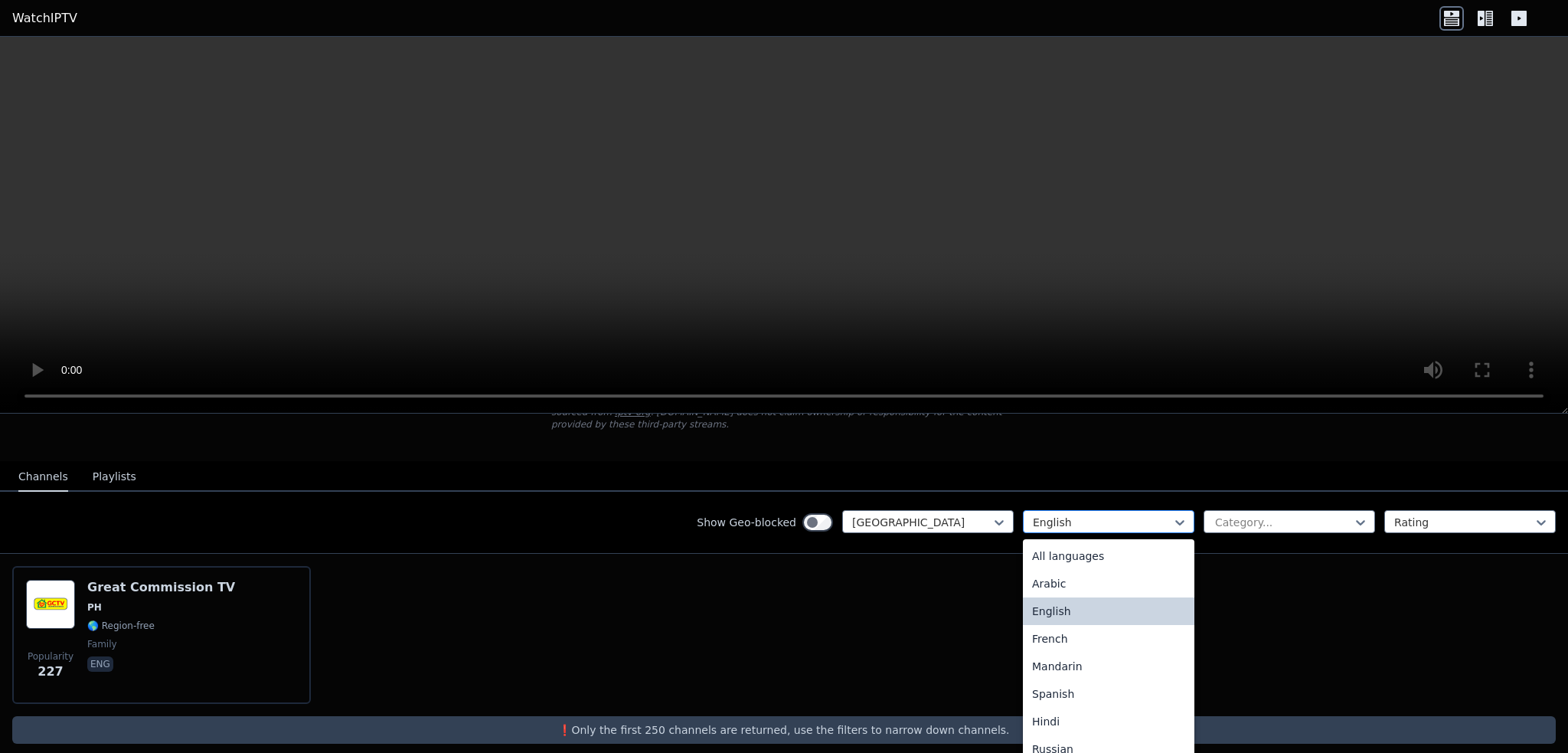
click at [1090, 515] on div at bounding box center [1102, 522] width 139 height 15
click at [1056, 542] on div "All languages" at bounding box center [1108, 556] width 171 height 28
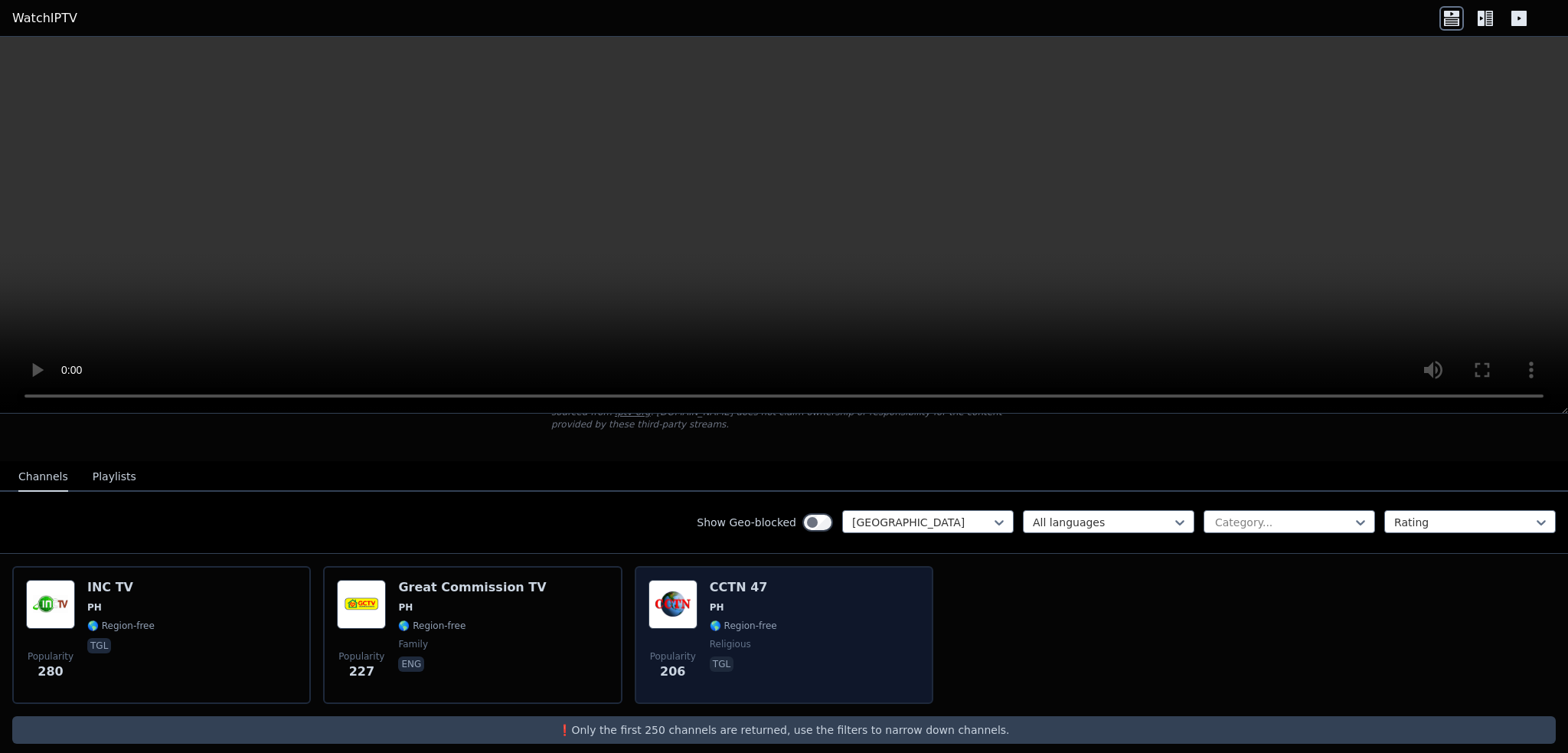
click at [667, 579] on img at bounding box center [673, 604] width 49 height 49
click at [664, 596] on img at bounding box center [673, 604] width 49 height 49
